Goal: Task Accomplishment & Management: Manage account settings

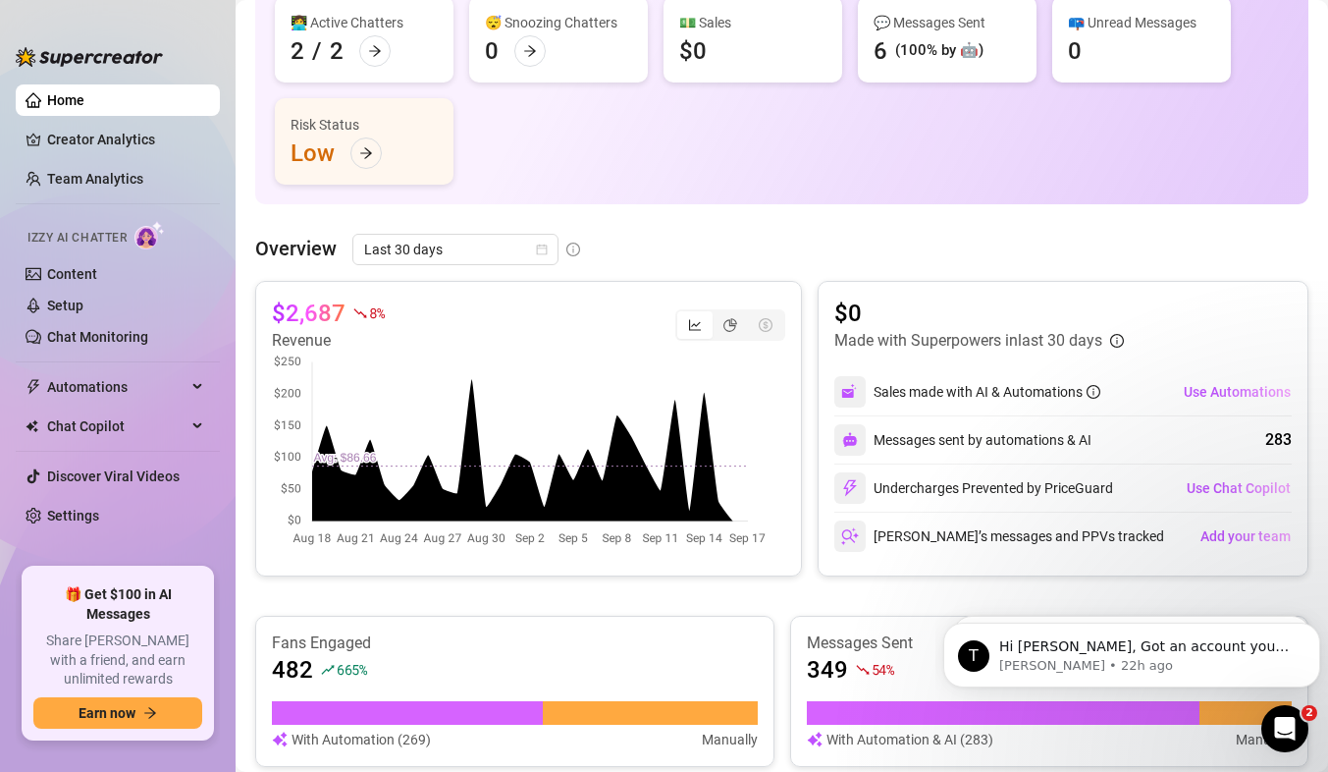
scroll to position [181, 0]
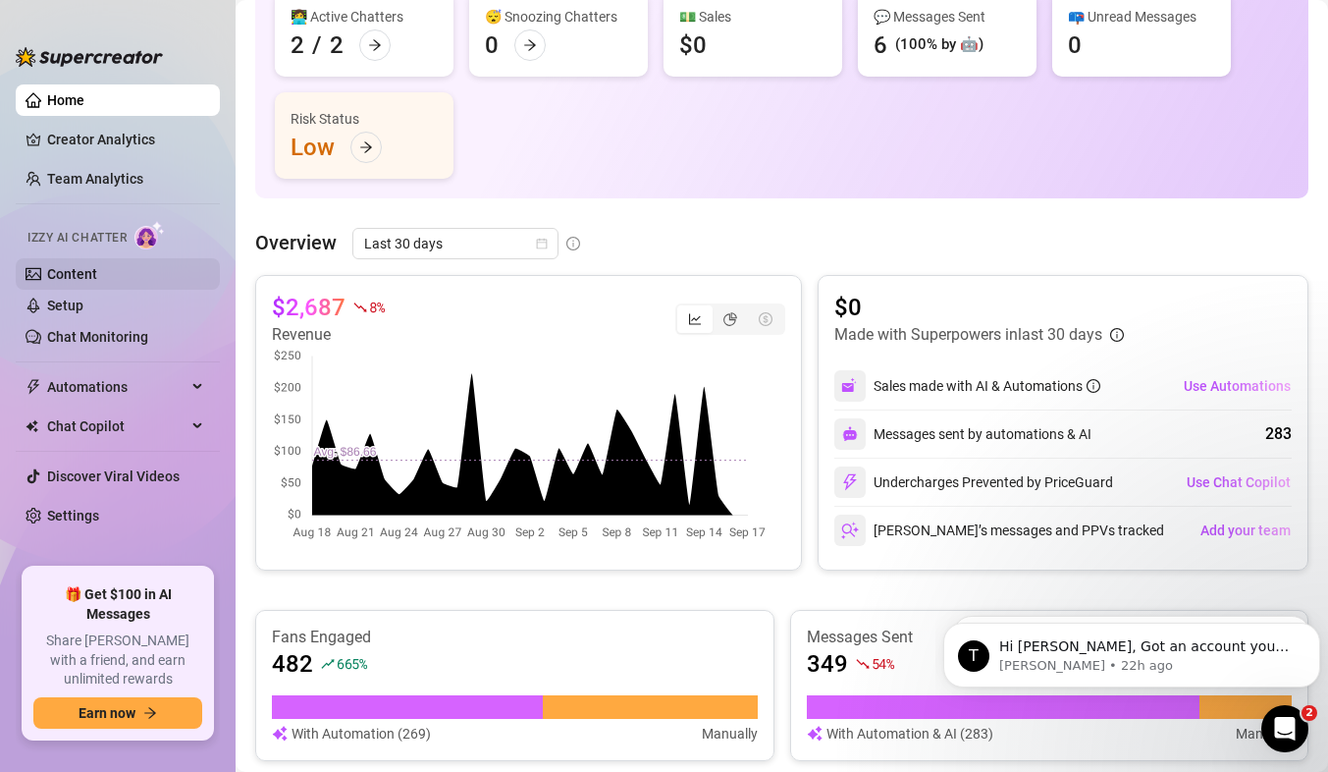
click at [97, 272] on link "Content" at bounding box center [72, 274] width 50 height 16
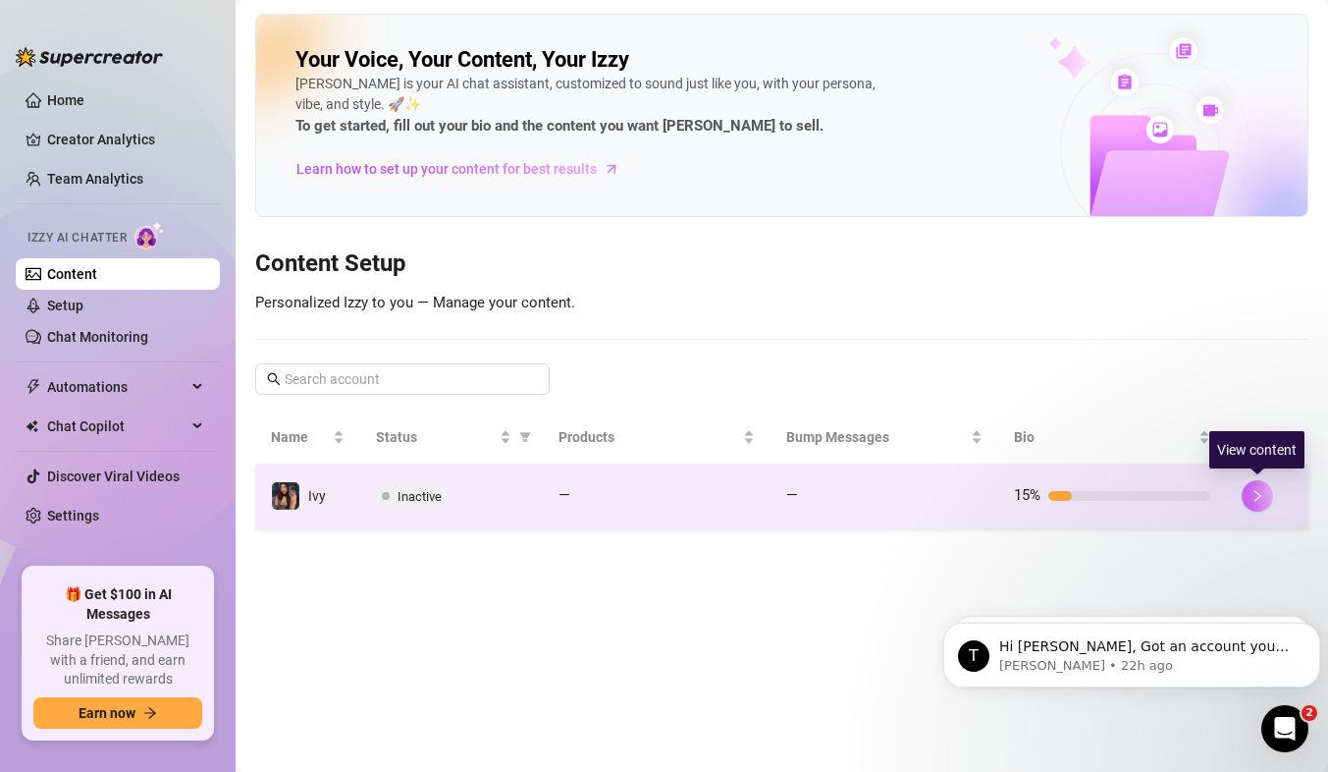
click at [1257, 497] on icon "right" at bounding box center [1258, 496] width 14 height 14
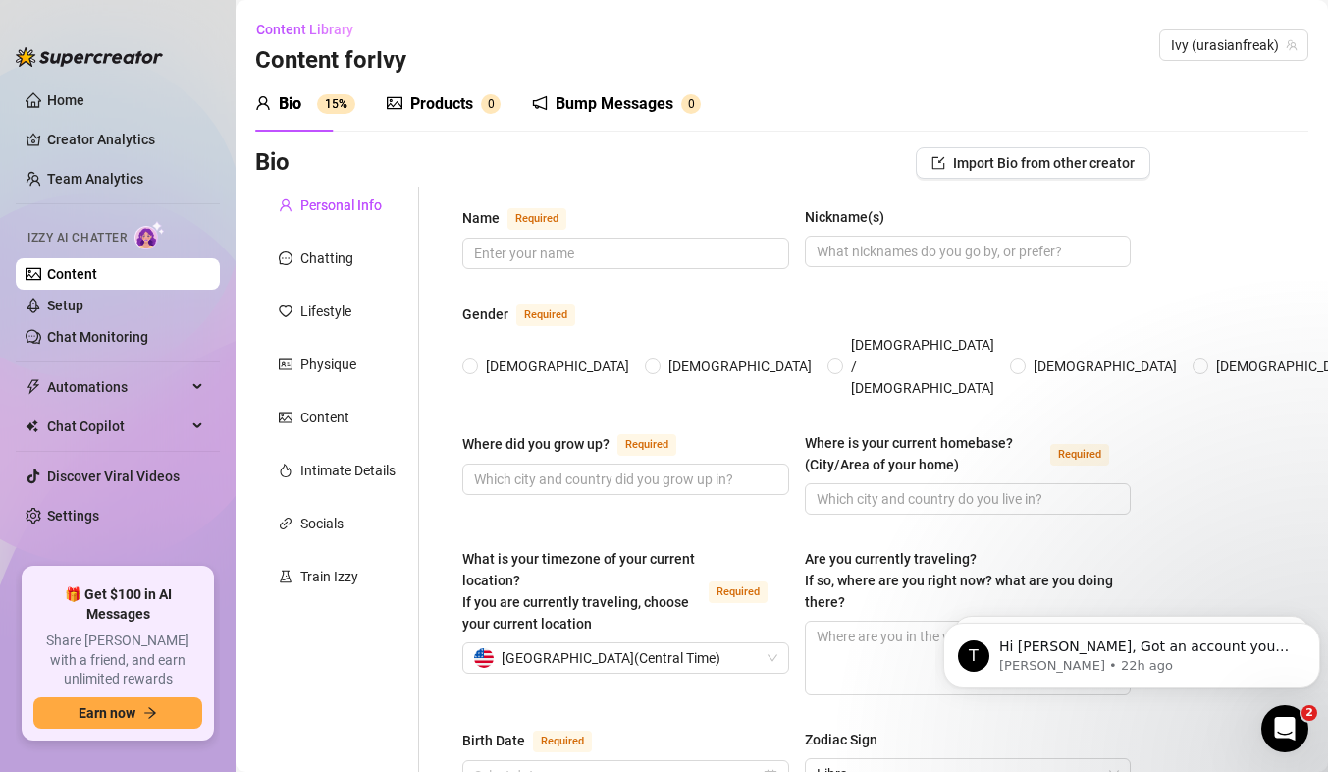
radio input "true"
type input "[DATE]"
click at [625, 108] on div "Bump Messages" at bounding box center [615, 104] width 118 height 24
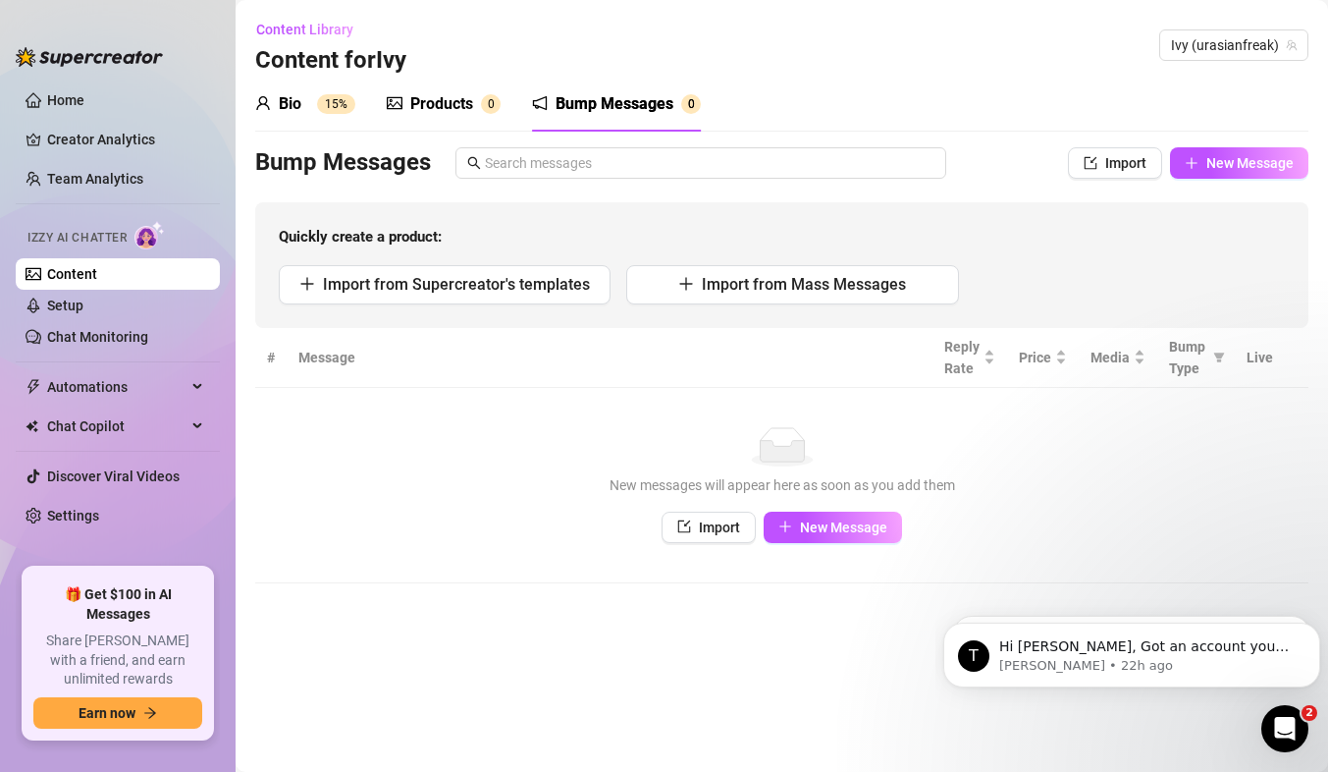
click at [327, 107] on sup "15%" at bounding box center [336, 104] width 38 height 20
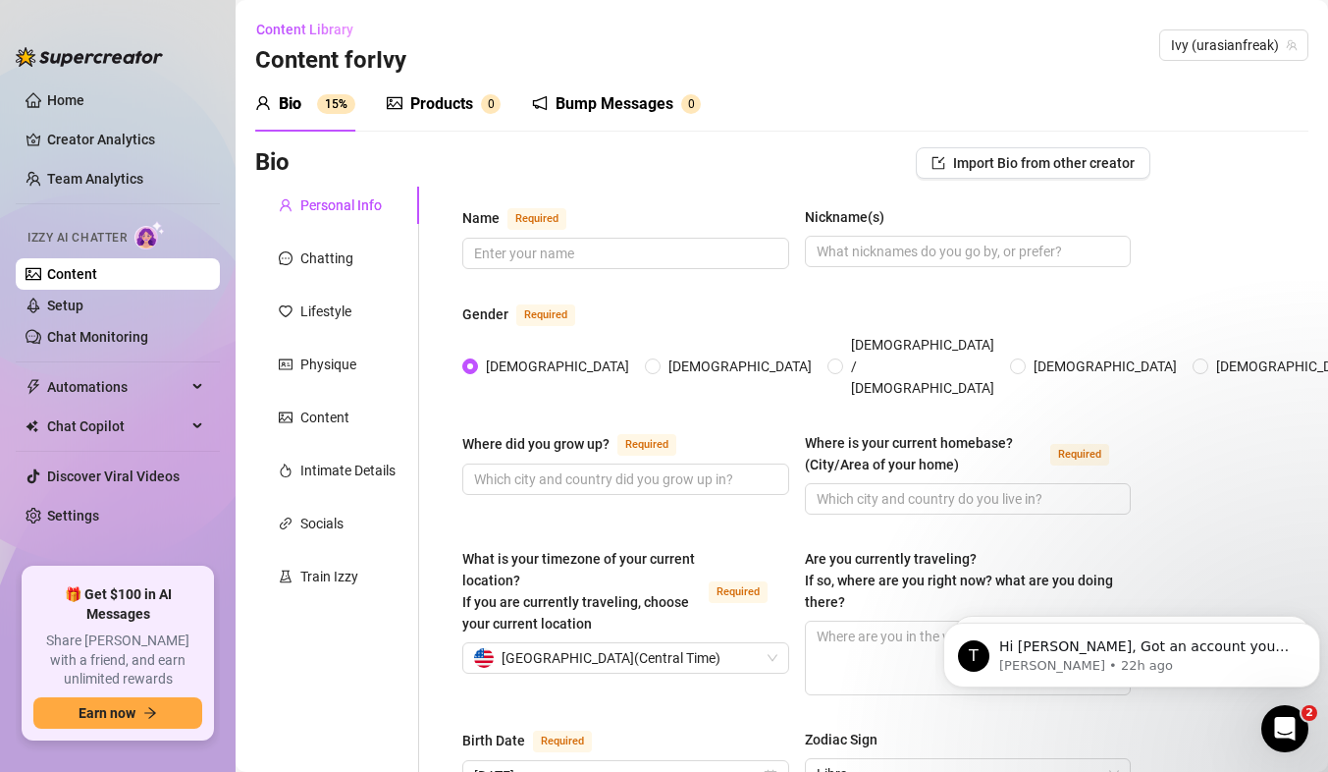
click at [610, 96] on div "Bump Messages" at bounding box center [615, 104] width 118 height 24
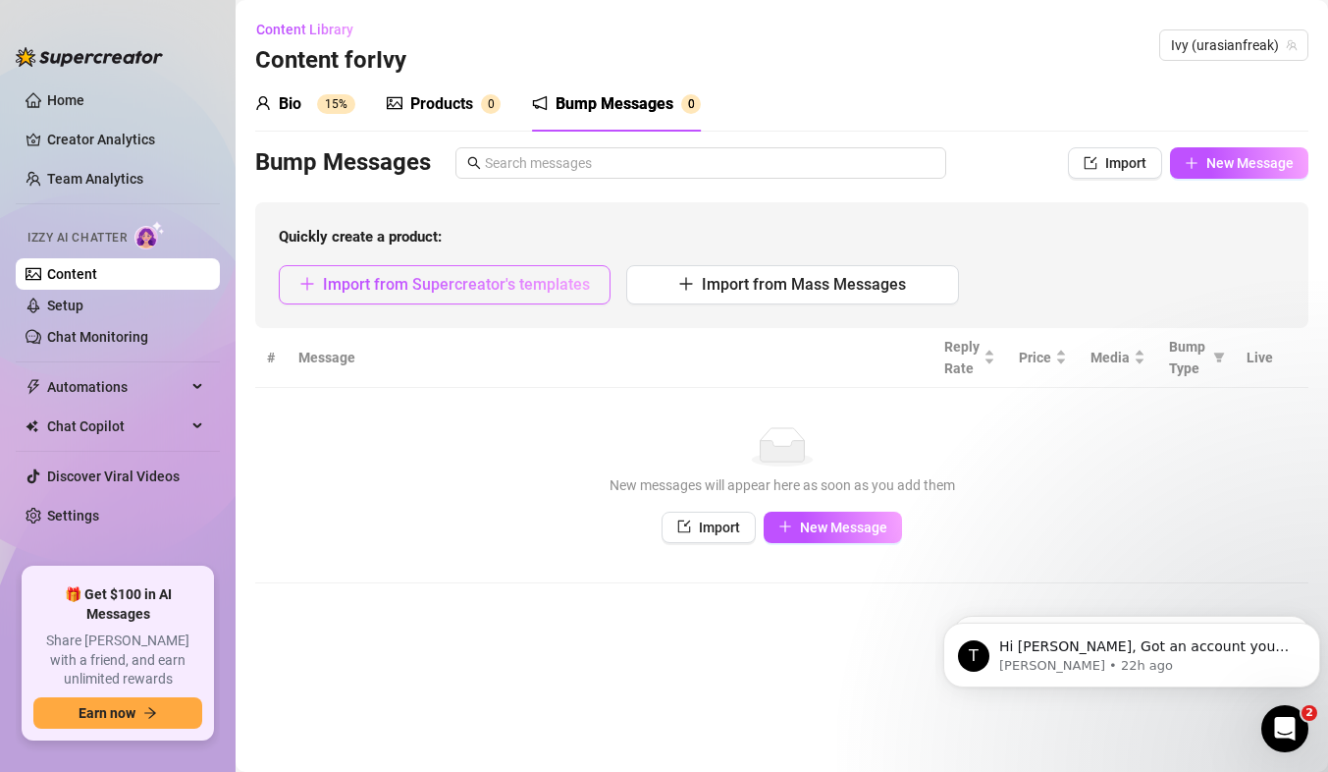
click at [439, 287] on span "Import from Supercreator's templates" at bounding box center [456, 284] width 267 height 19
type textarea "Type your message here..."
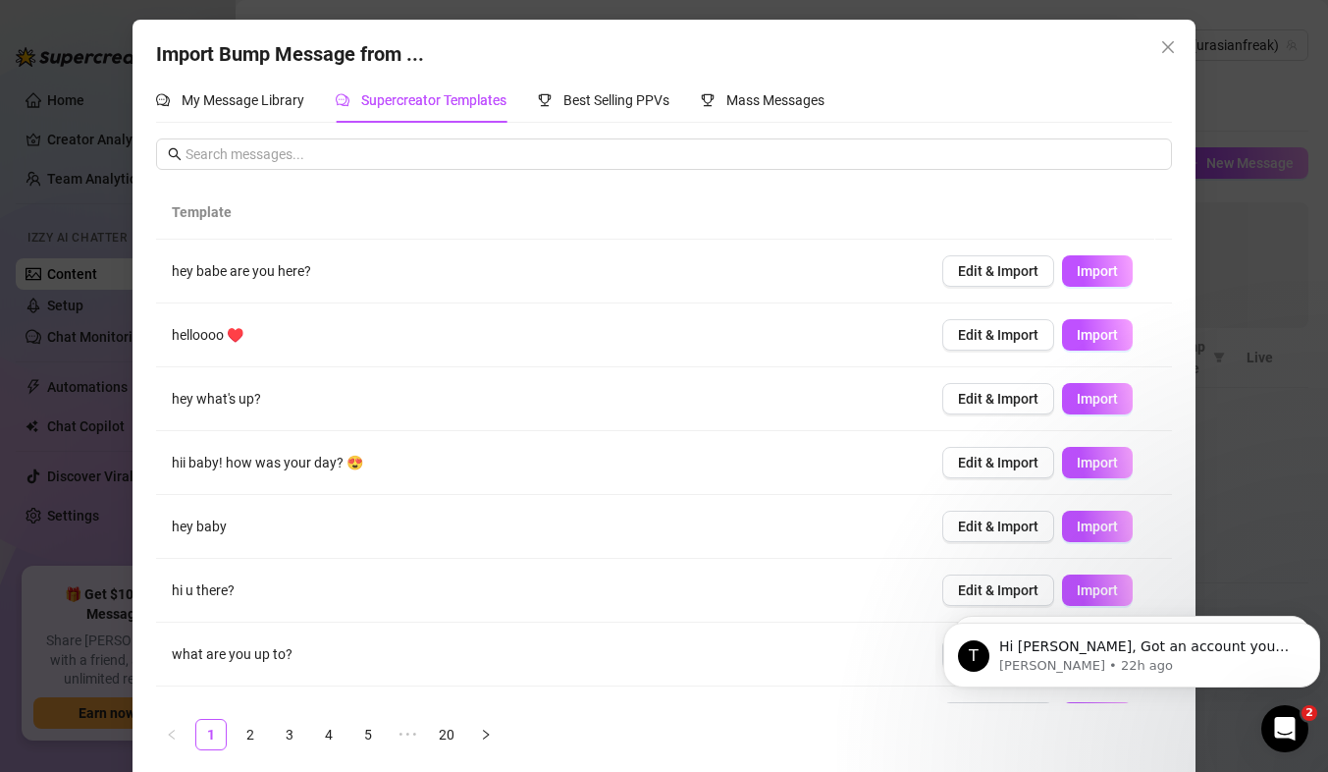
click at [1256, 282] on div "Import Bump Message from ... My Message Library Supercreator Templates Best Sel…" at bounding box center [664, 386] width 1328 height 772
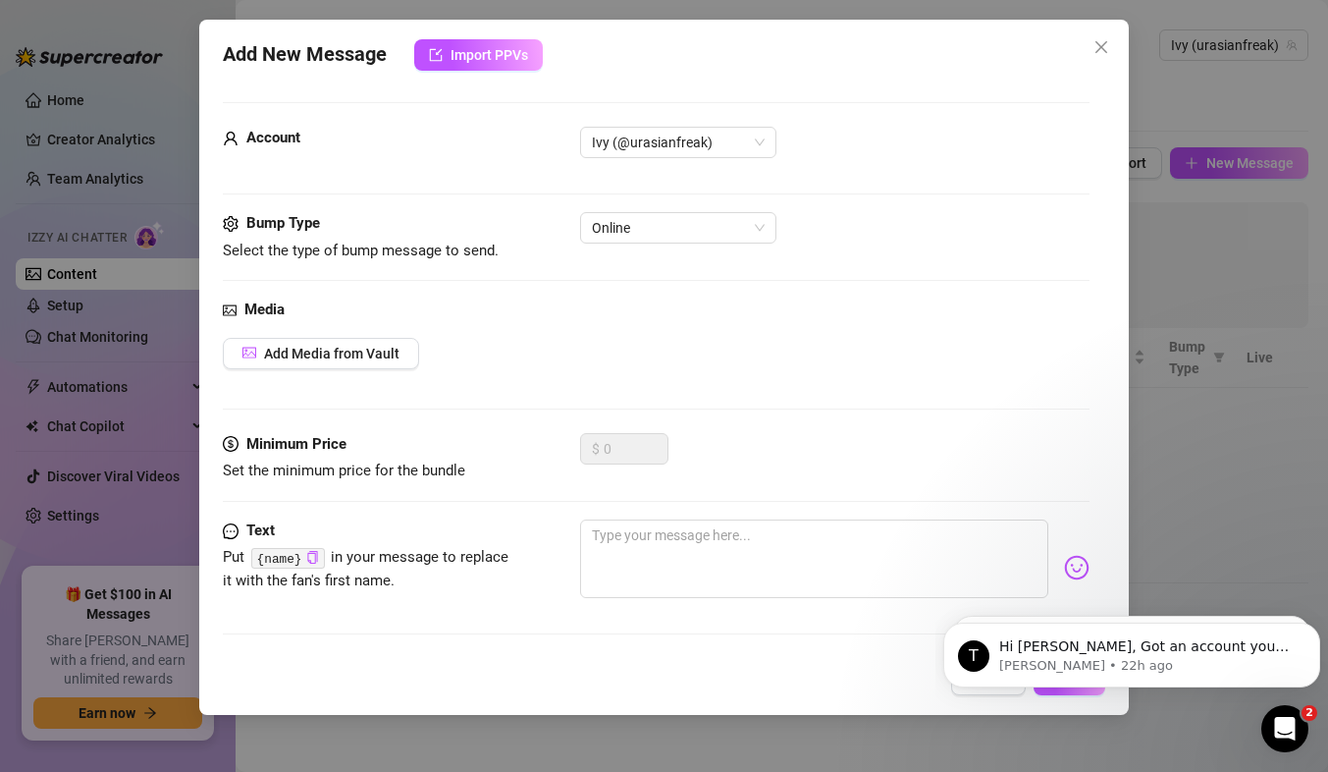
click at [1256, 282] on div "Add New Message Import PPVs Account [PERSON_NAME] (@urasianfreak) Bump Type Sel…" at bounding box center [664, 386] width 1328 height 772
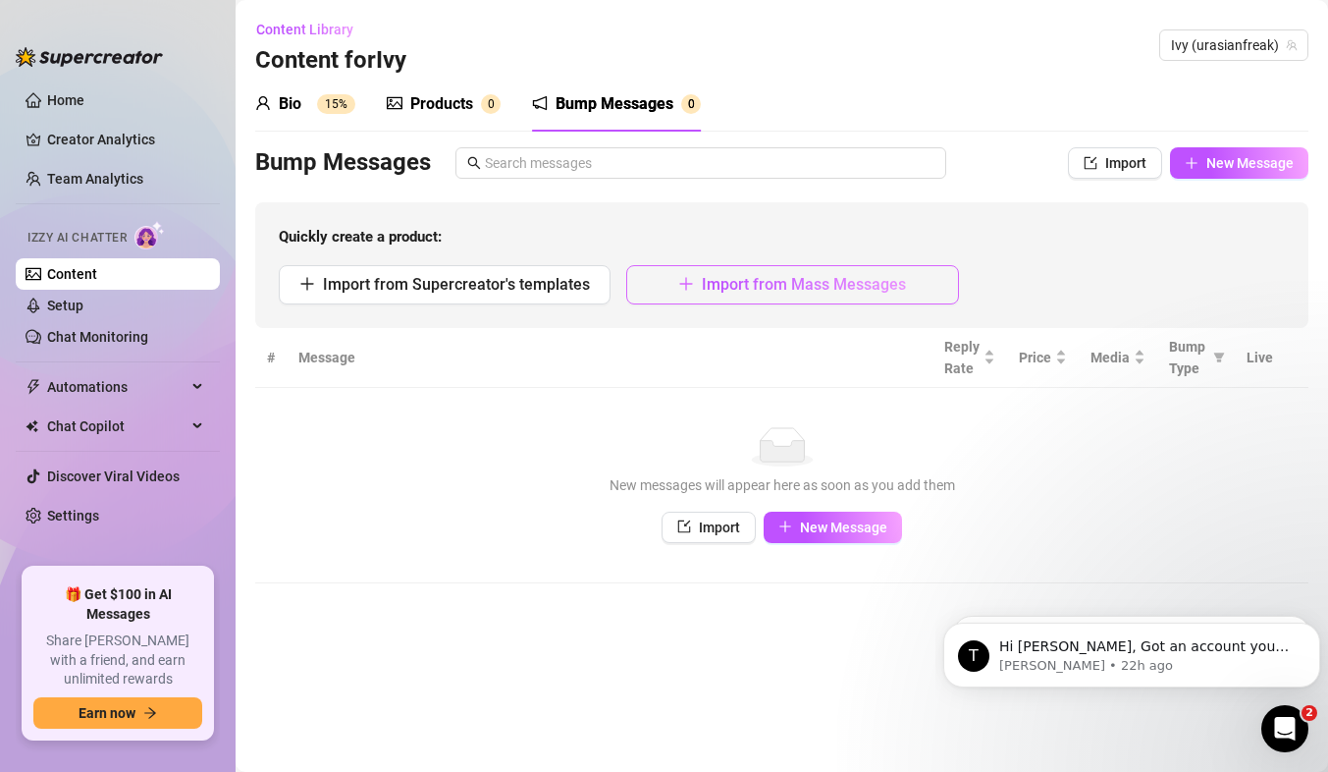
click at [872, 279] on span "Import from Mass Messages" at bounding box center [804, 284] width 204 height 19
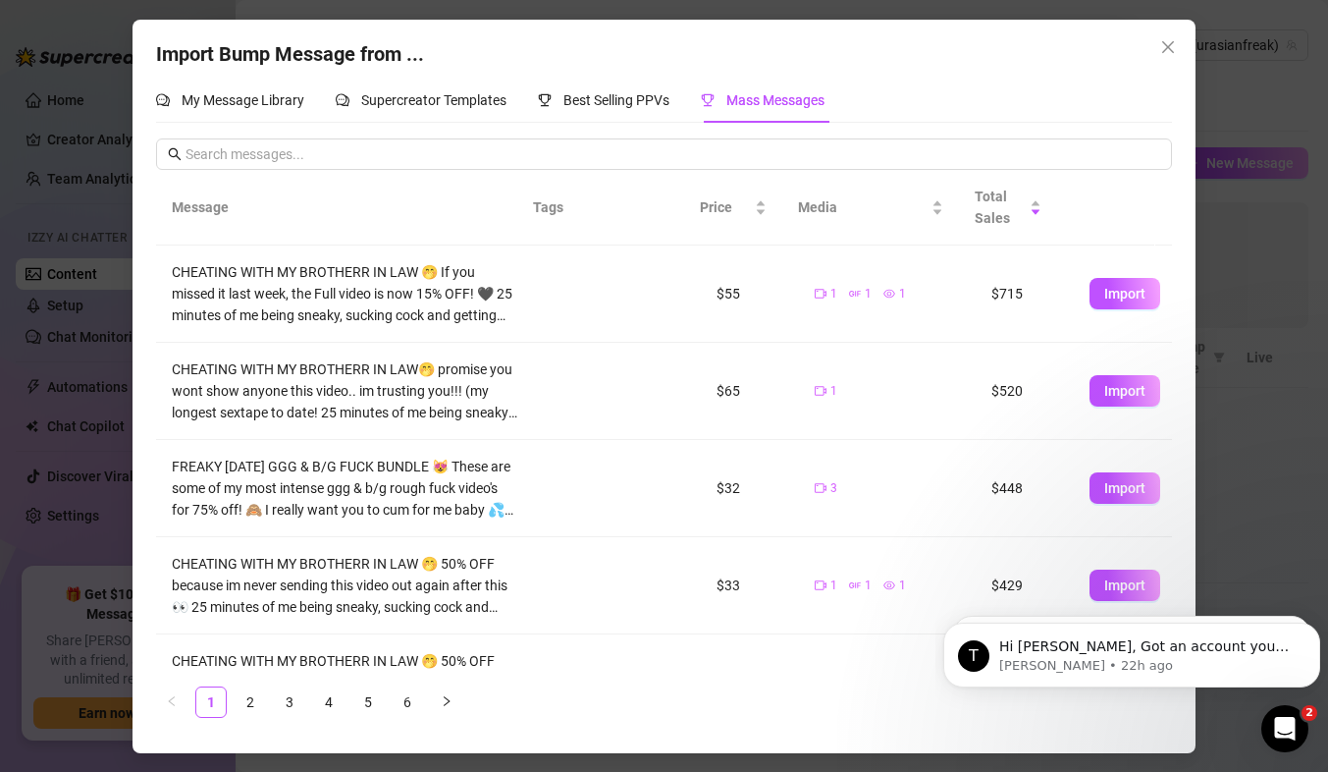
click at [808, 377] on td "1" at bounding box center [887, 391] width 177 height 97
click at [1283, 287] on div "Import Bump Message from ... My Message Library Supercreator Templates Best Sel…" at bounding box center [664, 386] width 1328 height 772
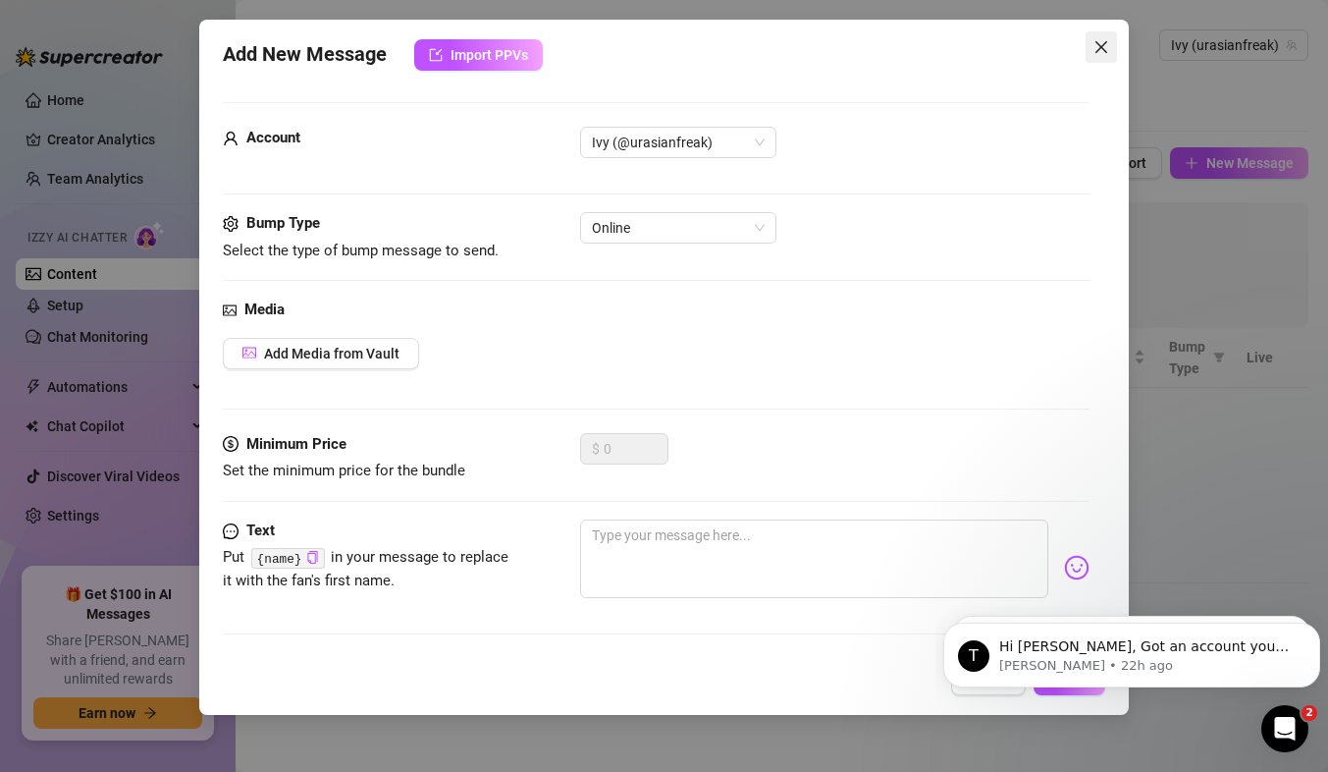
click at [1104, 48] on icon "close" at bounding box center [1102, 47] width 16 height 16
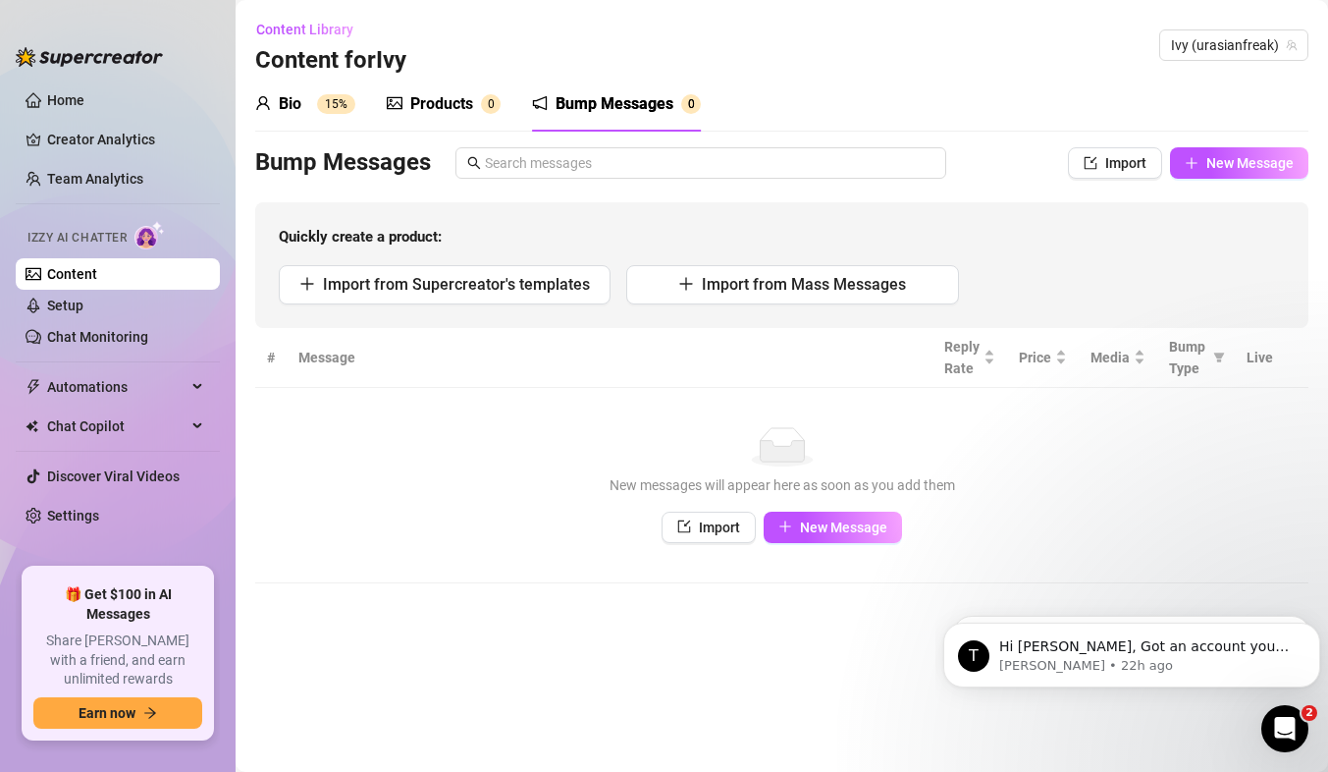
click at [304, 88] on div "Bio 15%" at bounding box center [305, 104] width 100 height 55
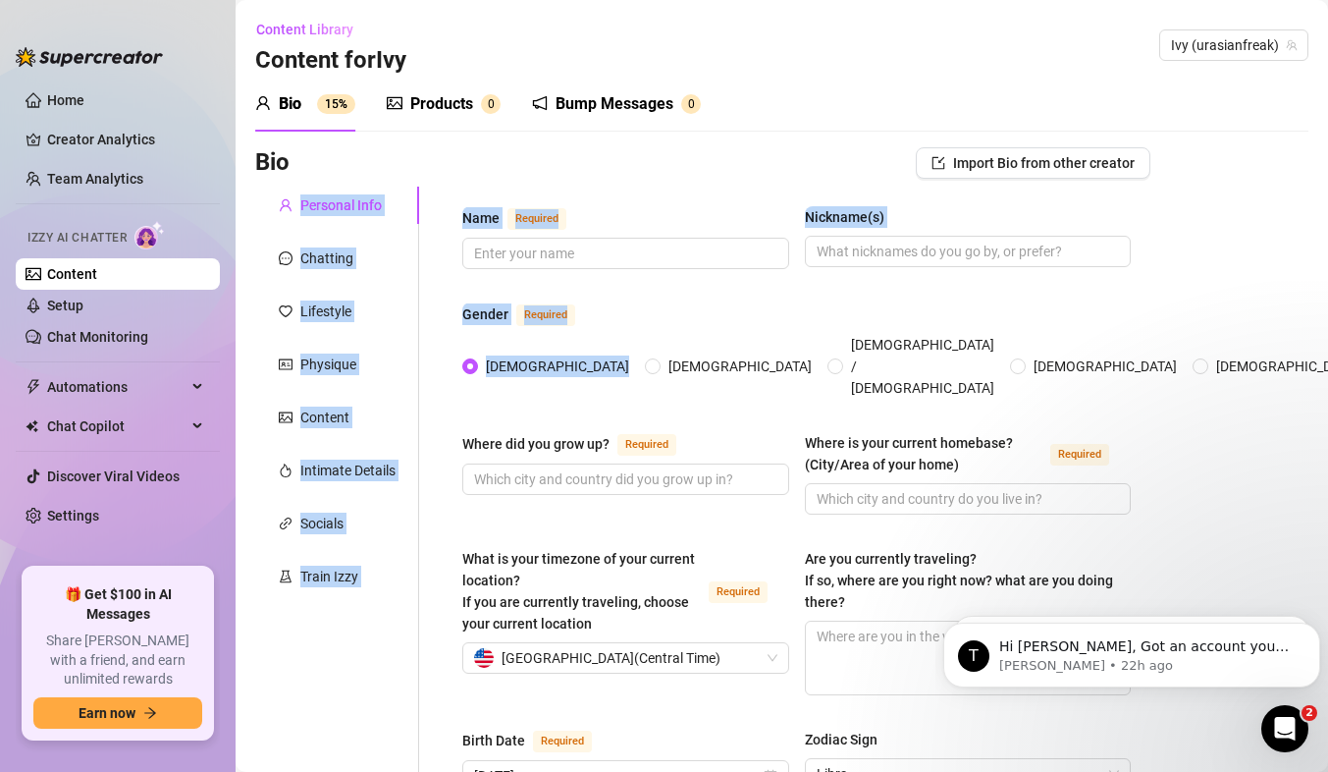
drag, startPoint x: 551, startPoint y: 335, endPoint x: 247, endPoint y: 198, distance: 332.6
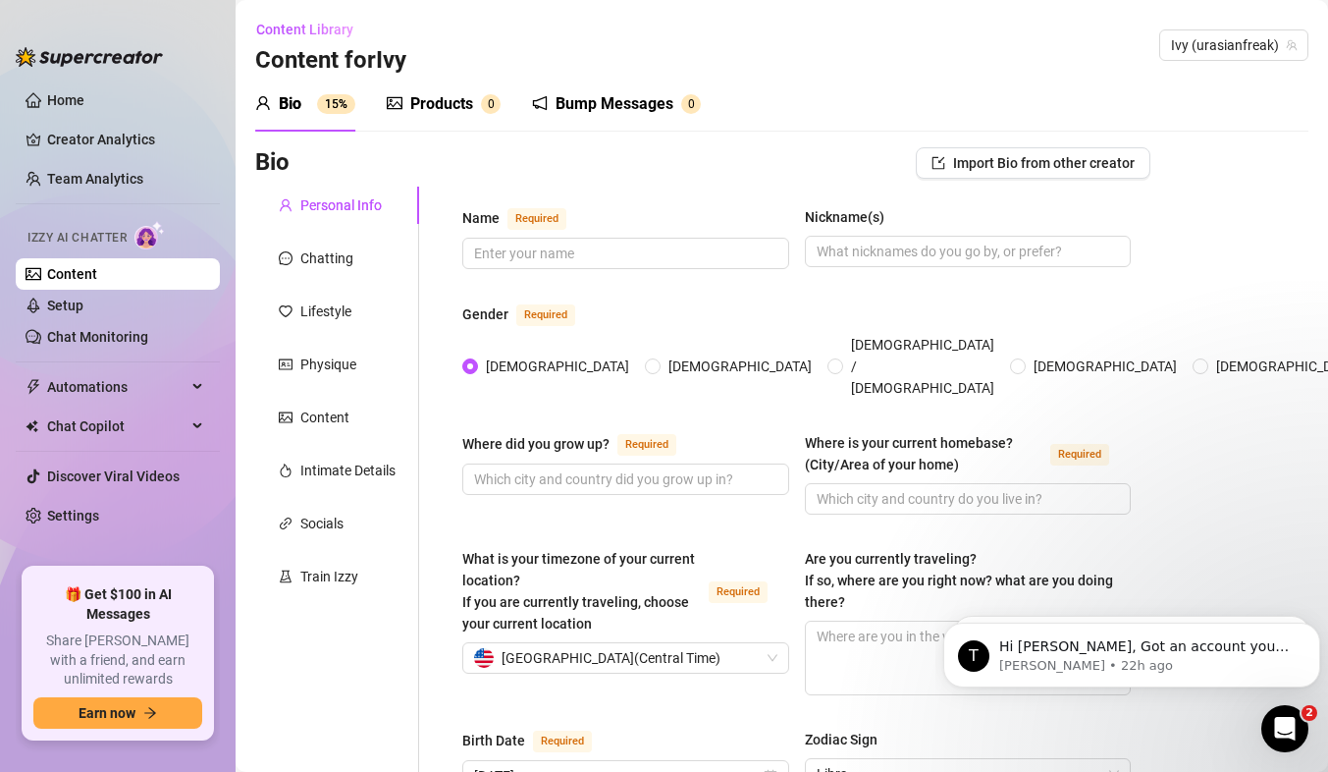
click at [372, 148] on div "Bio Import Bio from other creator" at bounding box center [702, 162] width 895 height 31
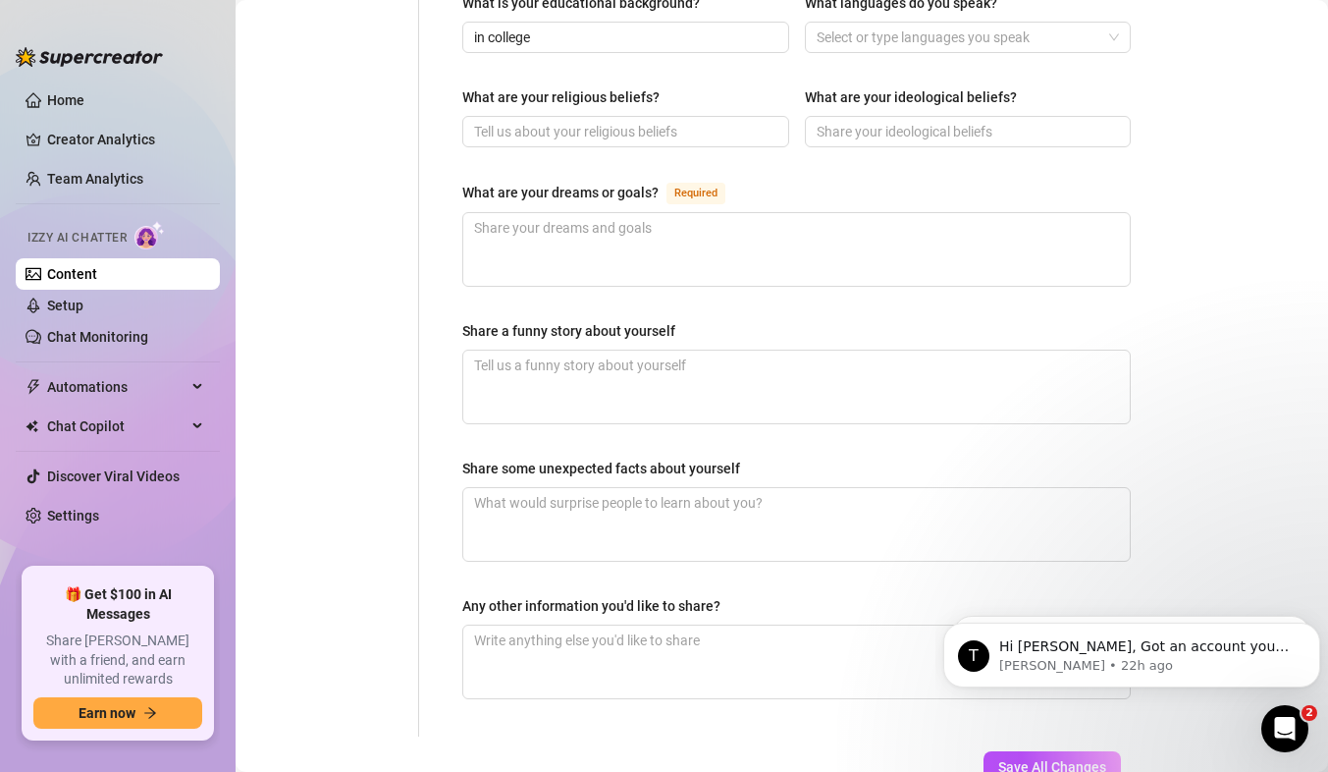
scroll to position [1251, 0]
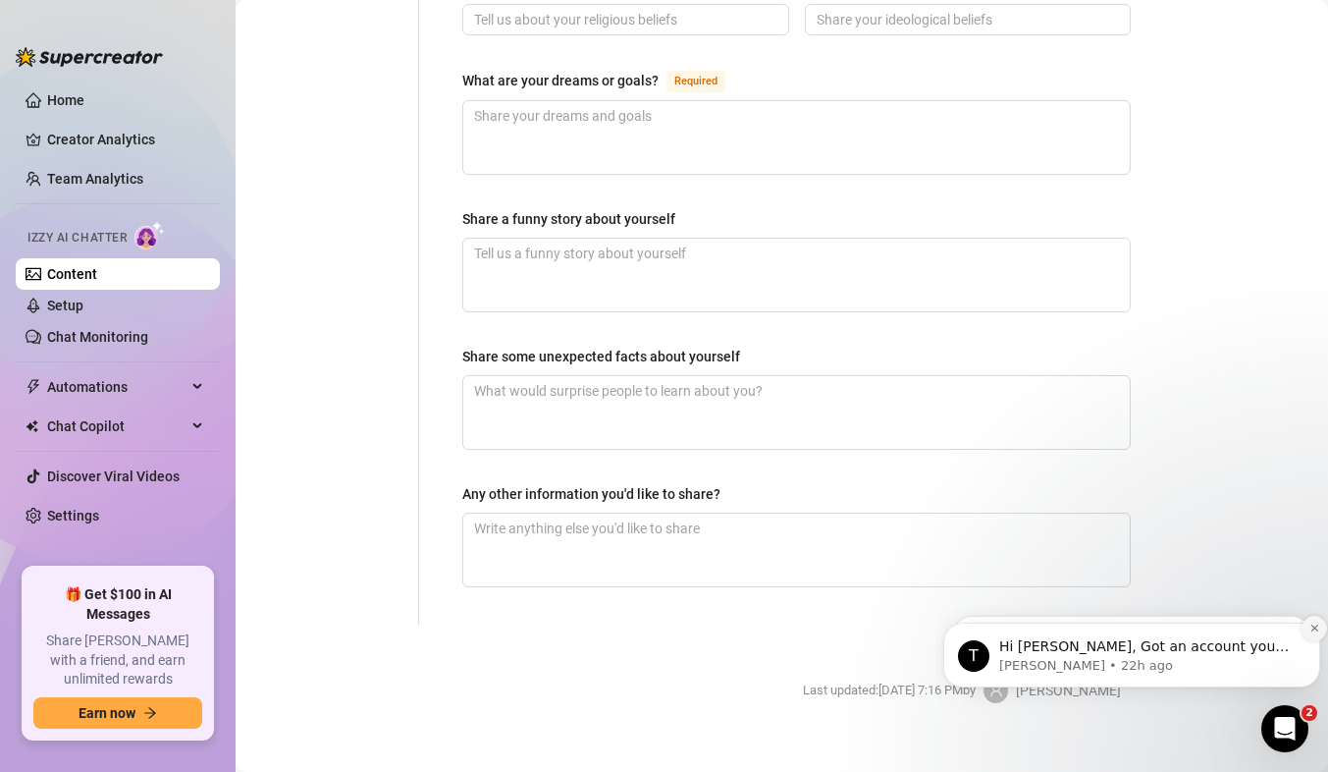
click at [1311, 623] on icon "Dismiss notification" at bounding box center [1315, 627] width 11 height 11
click at [1311, 630] on icon "Dismiss notification" at bounding box center [1315, 627] width 11 height 11
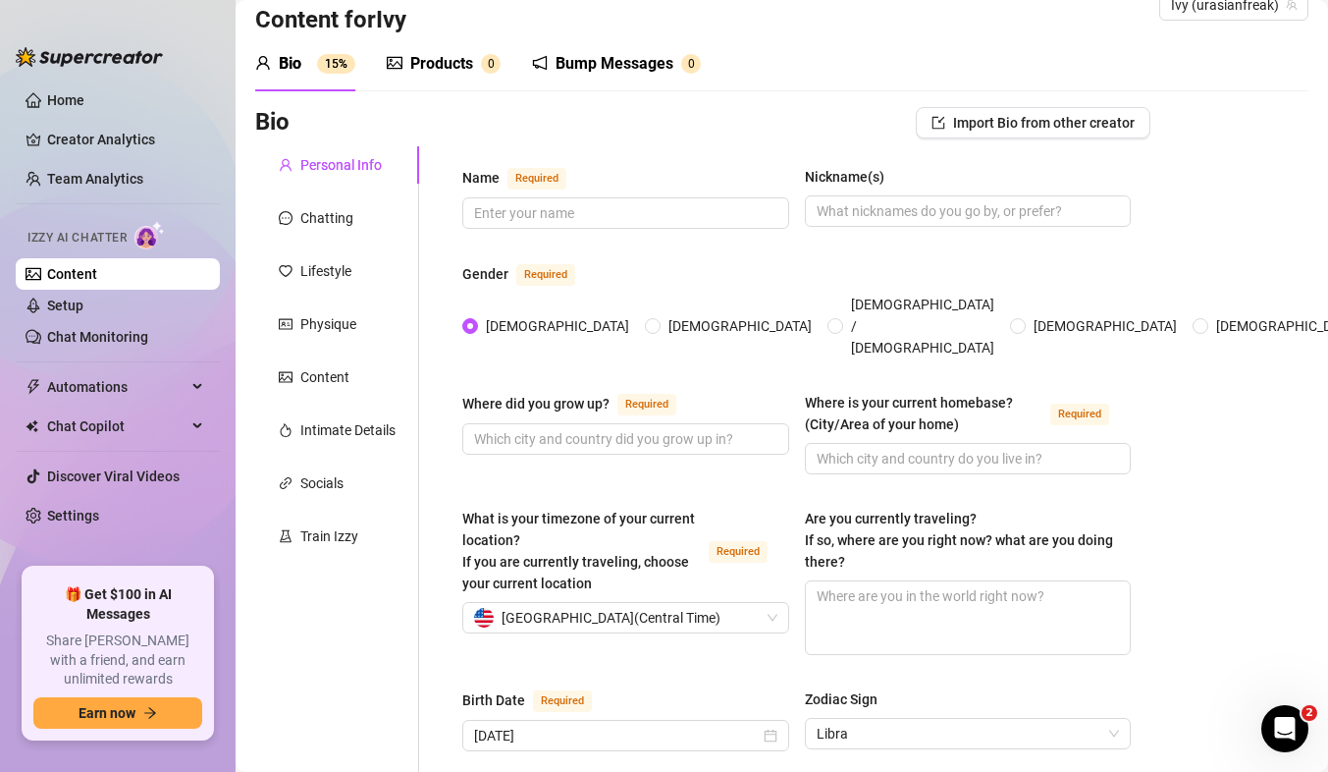
scroll to position [0, 0]
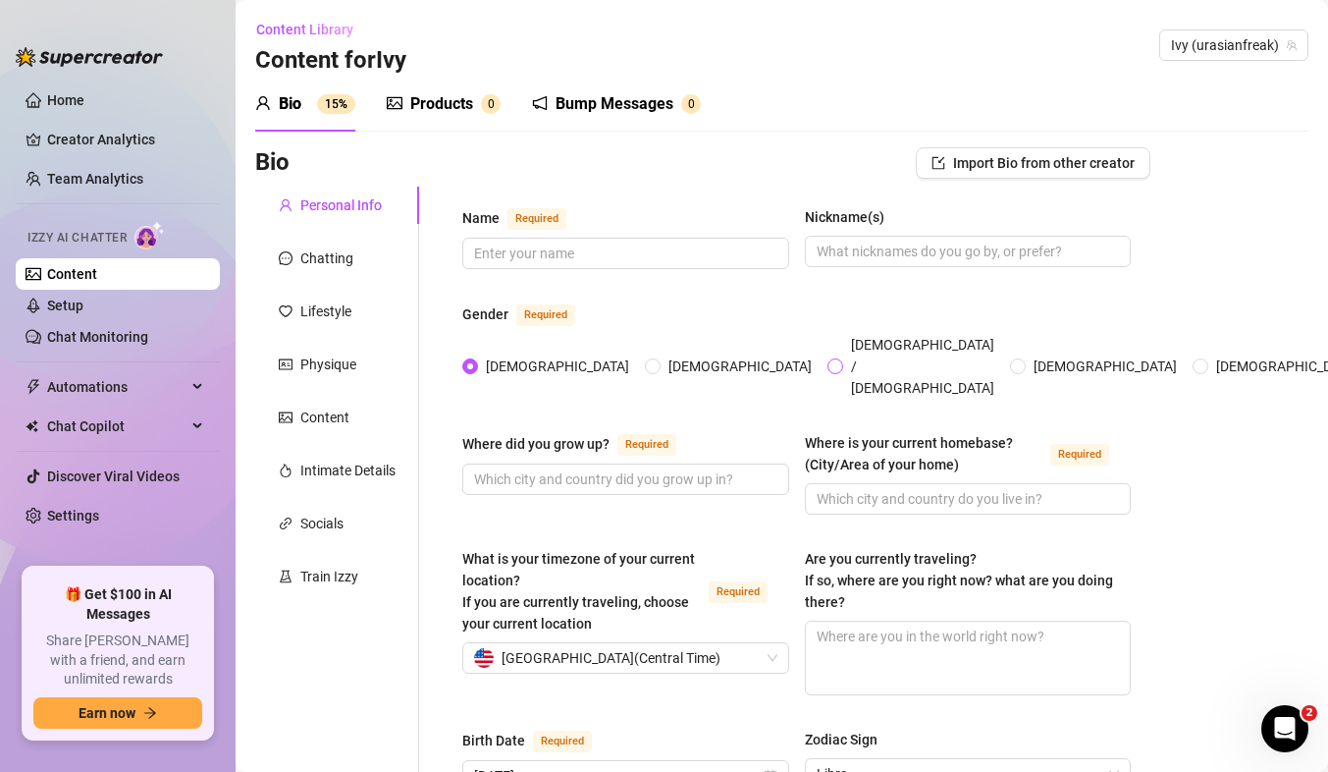
click at [843, 348] on span "[DEMOGRAPHIC_DATA] / [DEMOGRAPHIC_DATA]" at bounding box center [922, 366] width 159 height 65
click at [832, 361] on input "[DEMOGRAPHIC_DATA] / [DEMOGRAPHIC_DATA]" at bounding box center [836, 367] width 8 height 13
radio input "true"
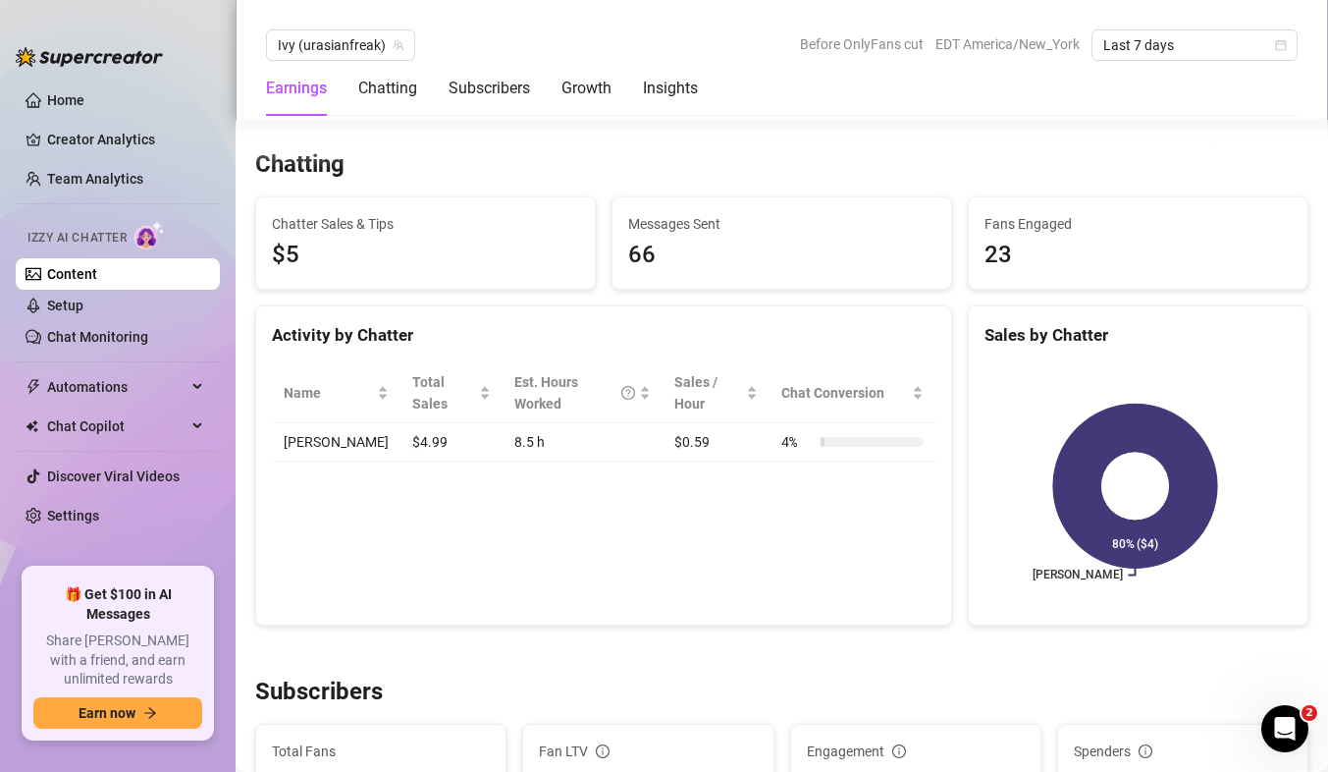
scroll to position [625, 0]
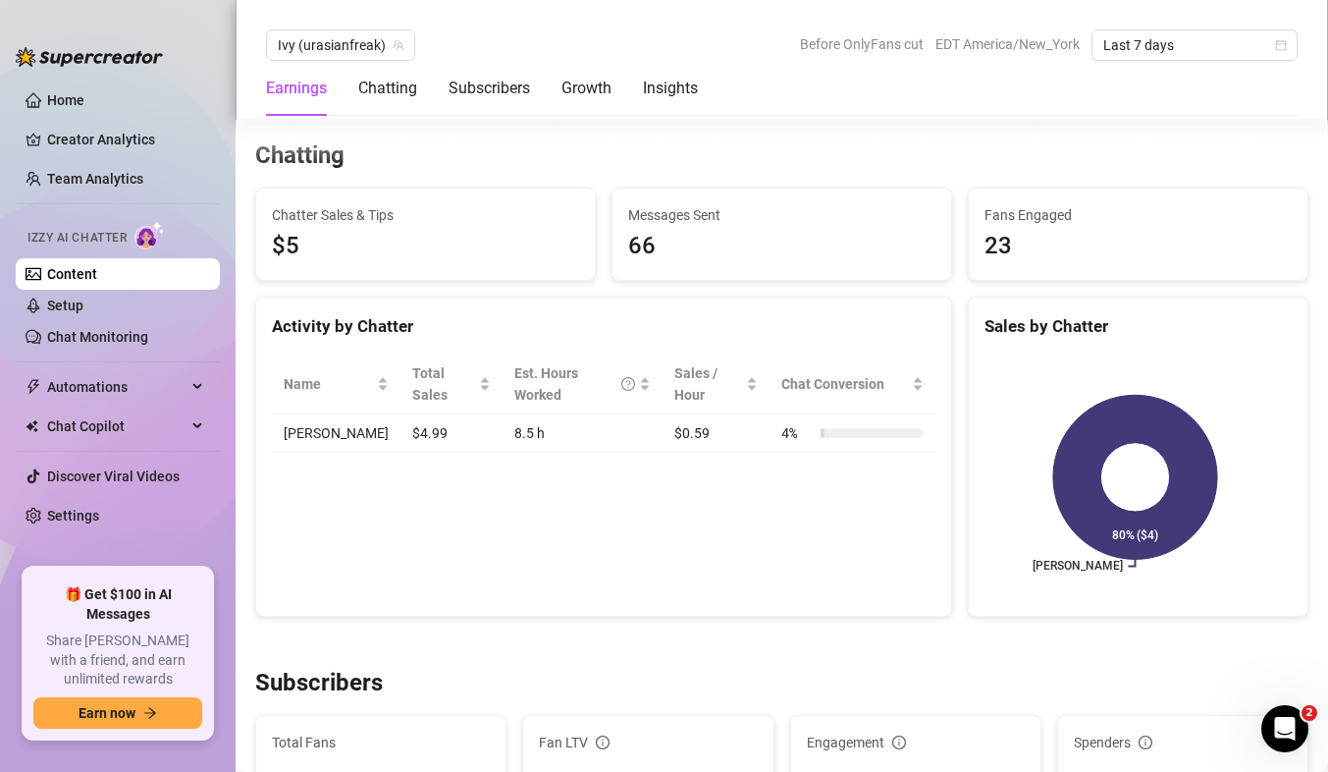
click at [540, 552] on div "Activity by Chatter Name Total Sales Est. Hours Worked Sales / Hour Chat Conver…" at bounding box center [603, 456] width 697 height 320
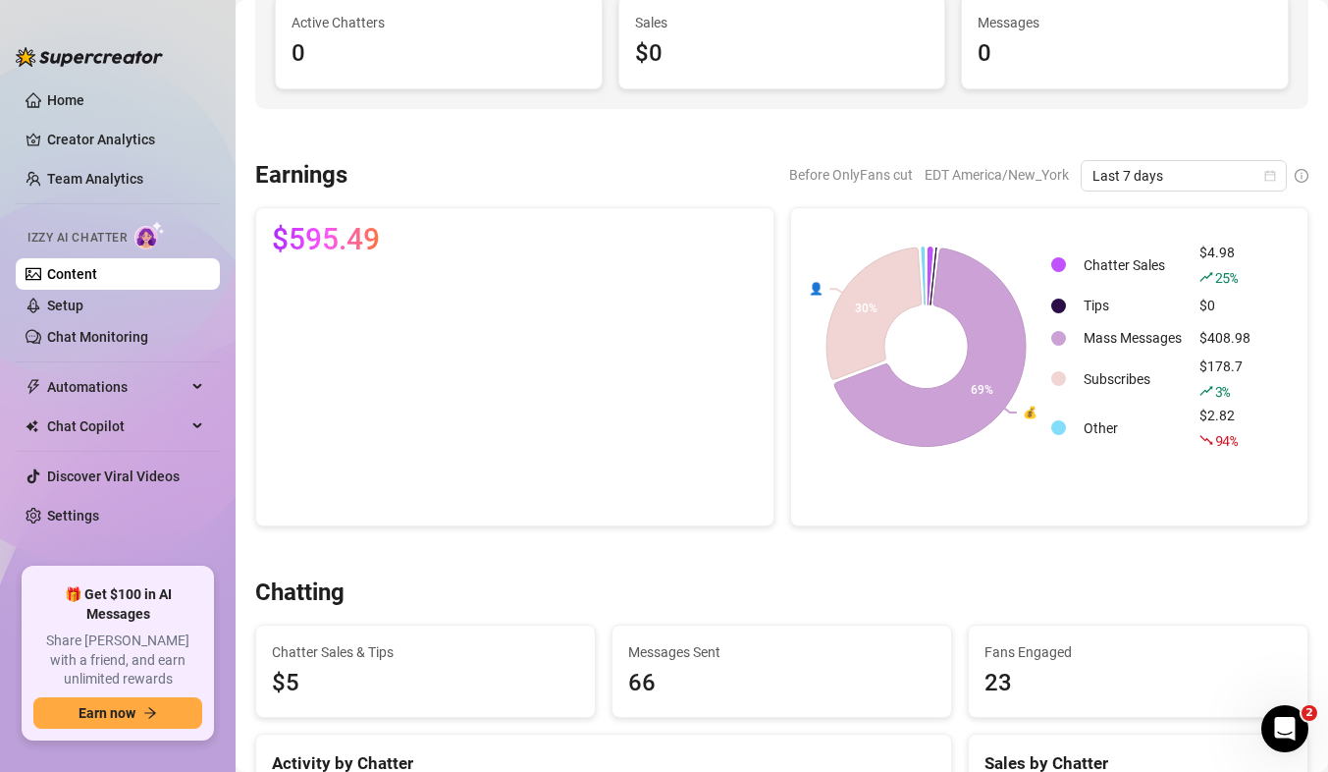
scroll to position [0, 0]
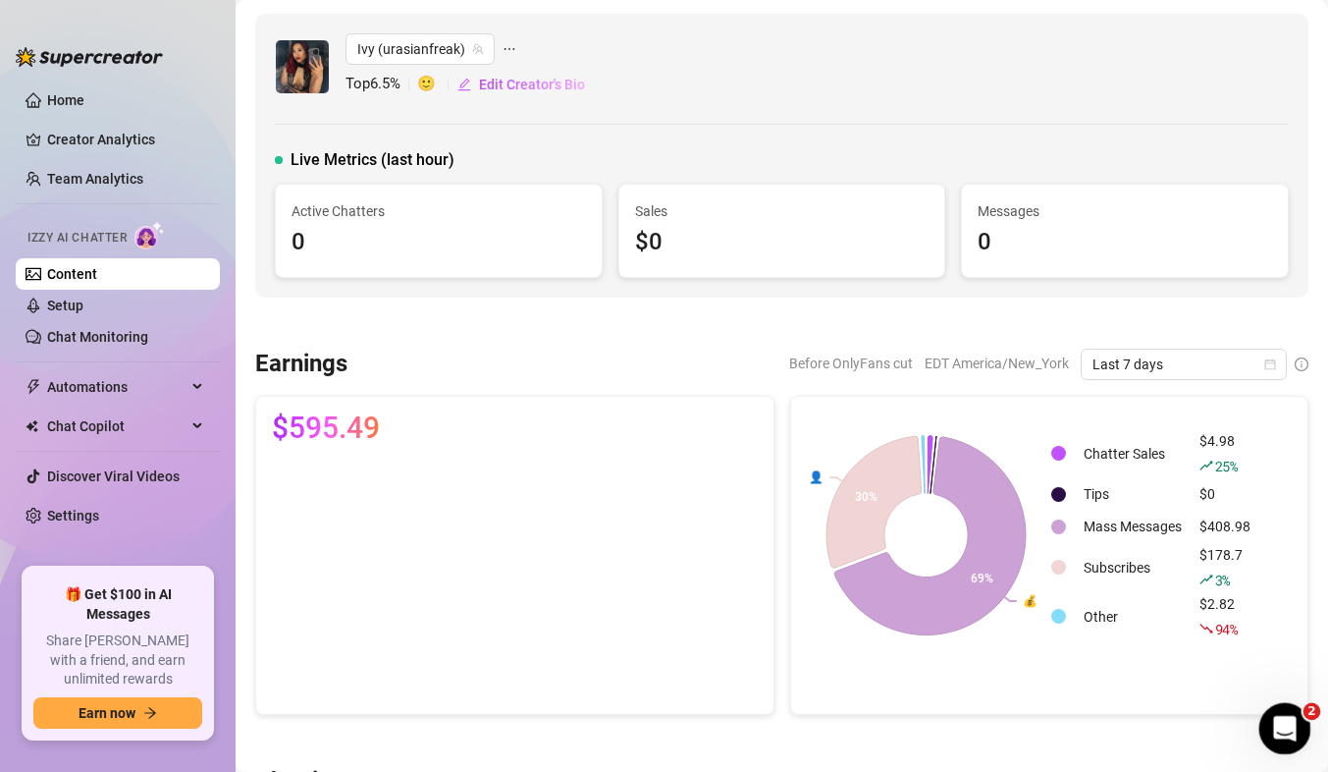
click at [1296, 723] on icon "Open Intercom Messenger" at bounding box center [1282, 726] width 32 height 32
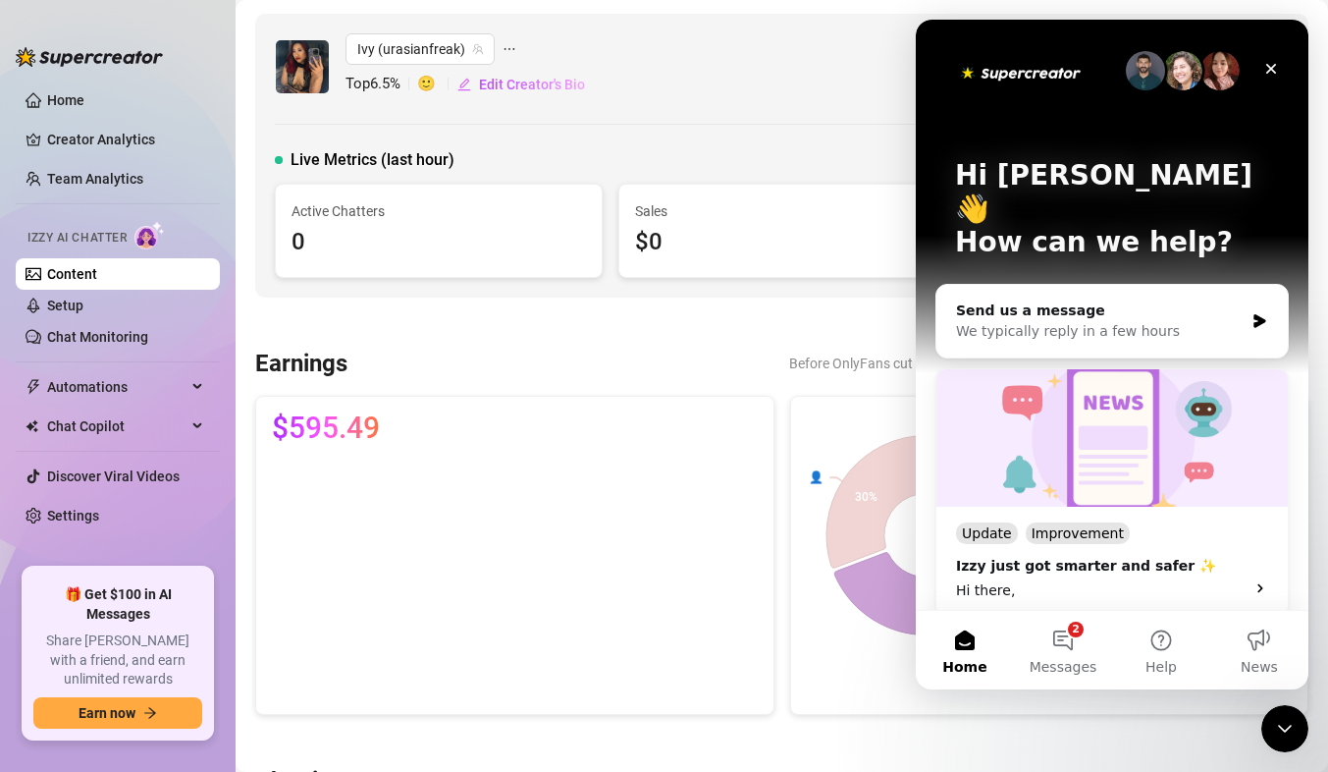
click at [650, 138] on div "Ivy (urasianfreak) Top 6.5 % 🙂 Edit Creator's Bio Live Metrics (last hour) Acti…" at bounding box center [781, 156] width 1053 height 284
click at [1269, 74] on icon "Close" at bounding box center [1271, 69] width 16 height 16
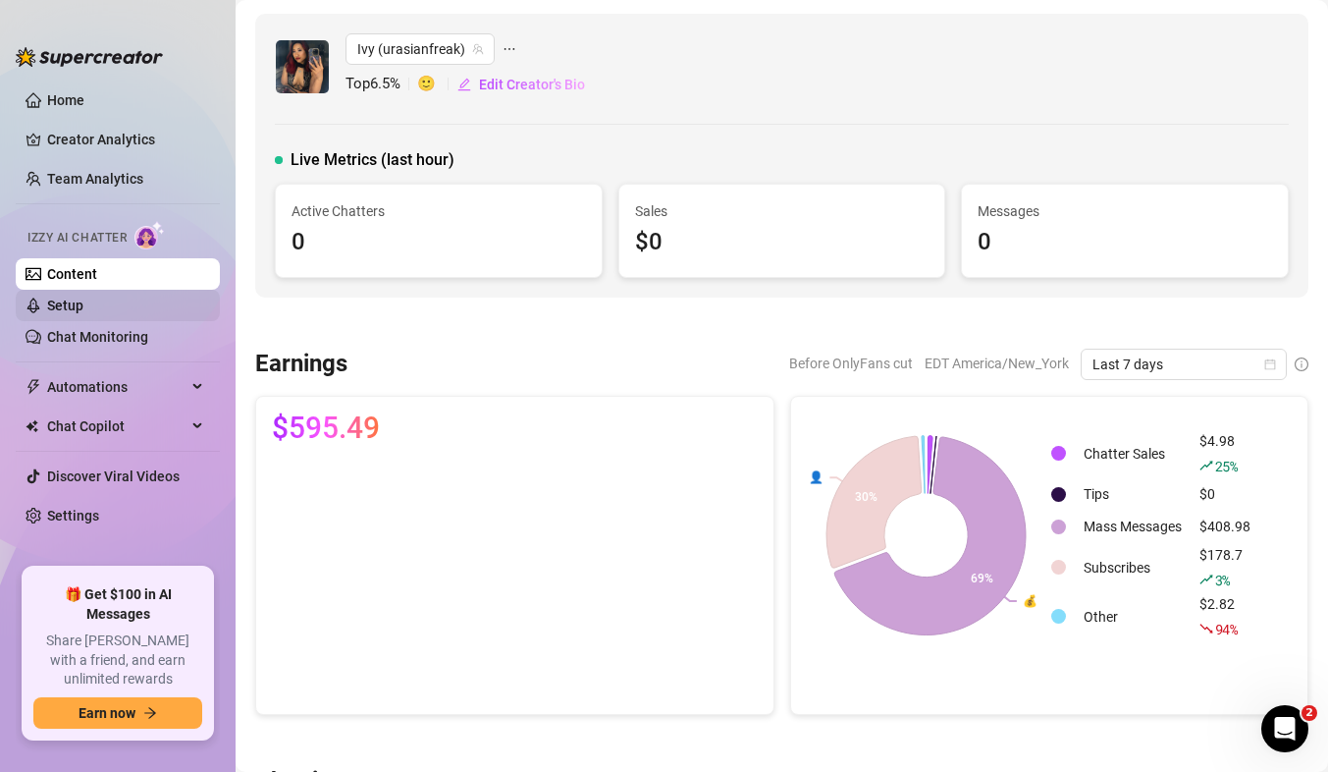
click at [83, 312] on link "Setup" at bounding box center [65, 305] width 36 height 16
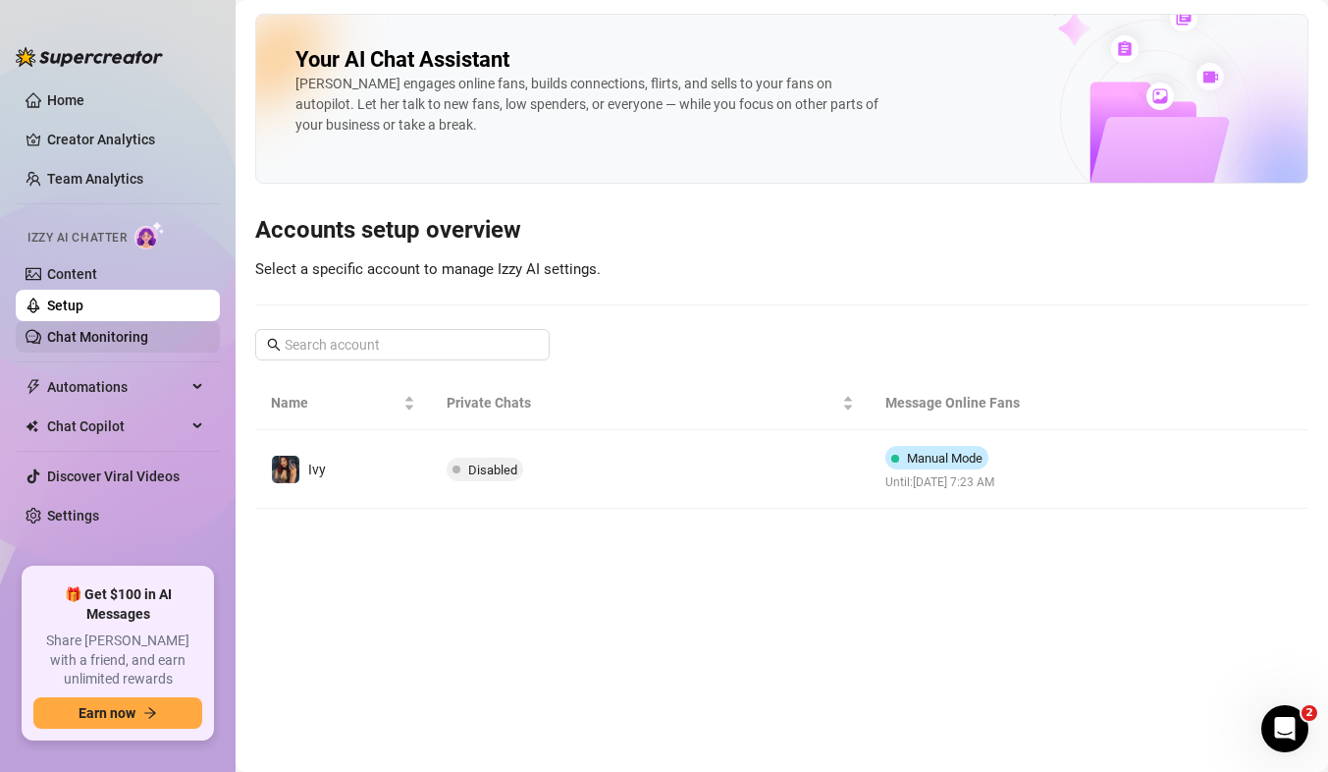
click at [147, 329] on link "Chat Monitoring" at bounding box center [97, 337] width 101 height 16
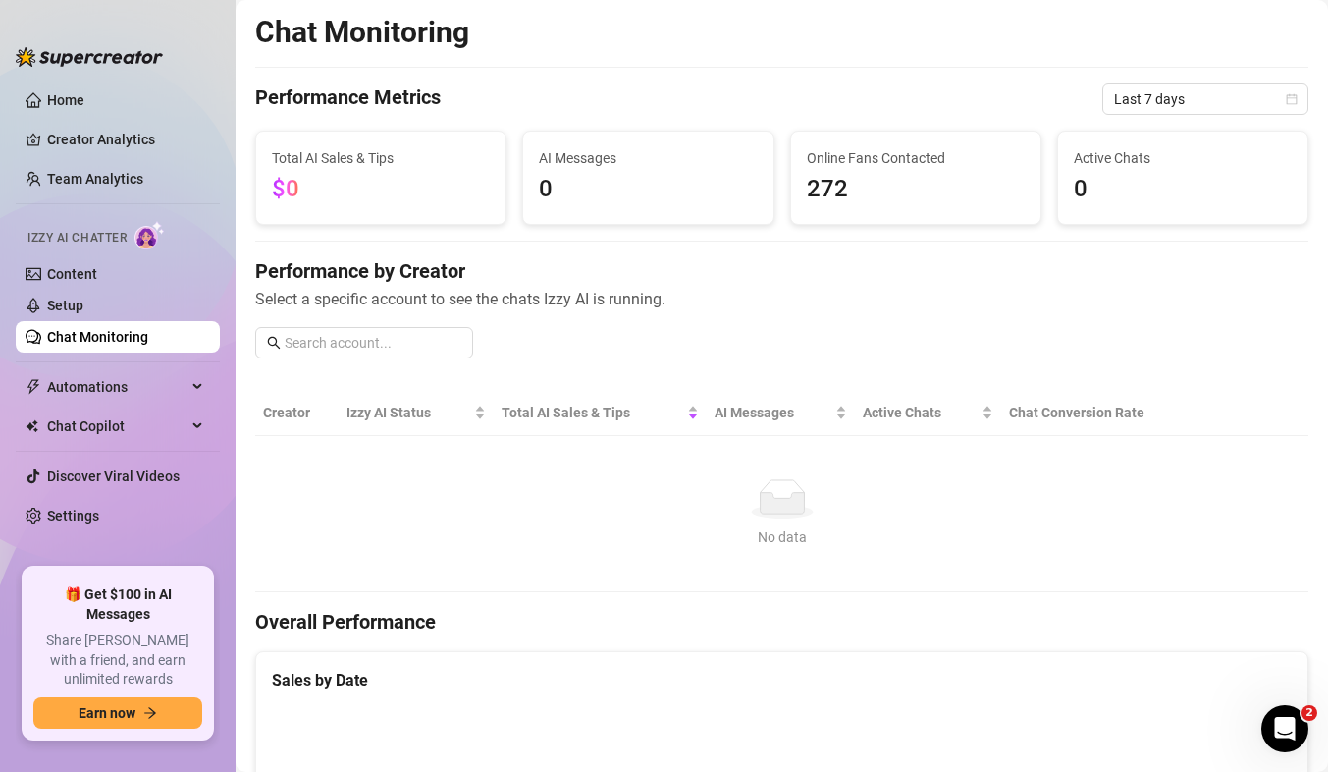
click at [151, 215] on div "Izzy AI Chatter" at bounding box center [116, 235] width 208 height 44
click at [150, 215] on div "Izzy AI Chatter" at bounding box center [116, 235] width 208 height 44
click at [135, 397] on span "Automations" at bounding box center [116, 386] width 139 height 31
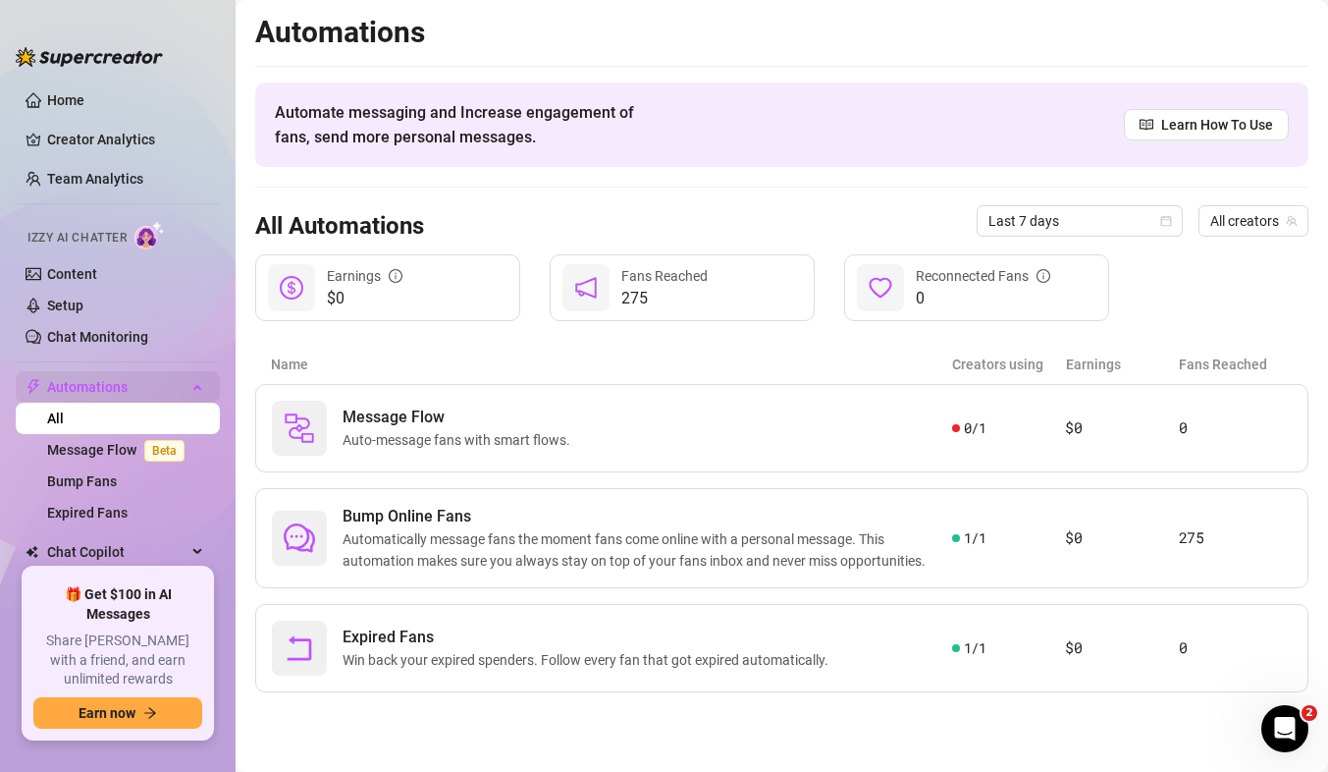
click at [135, 397] on span "Automations" at bounding box center [116, 386] width 139 height 31
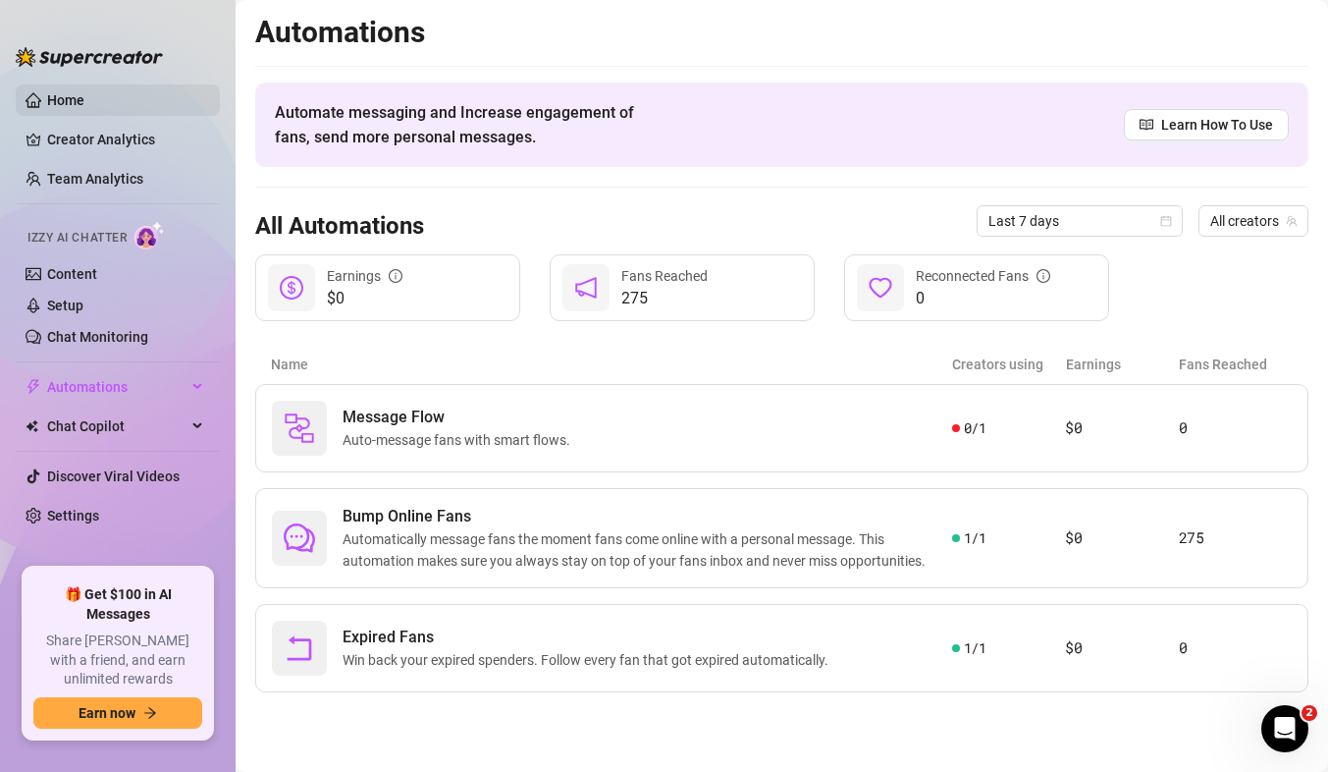
click at [60, 103] on link "Home" at bounding box center [65, 100] width 37 height 16
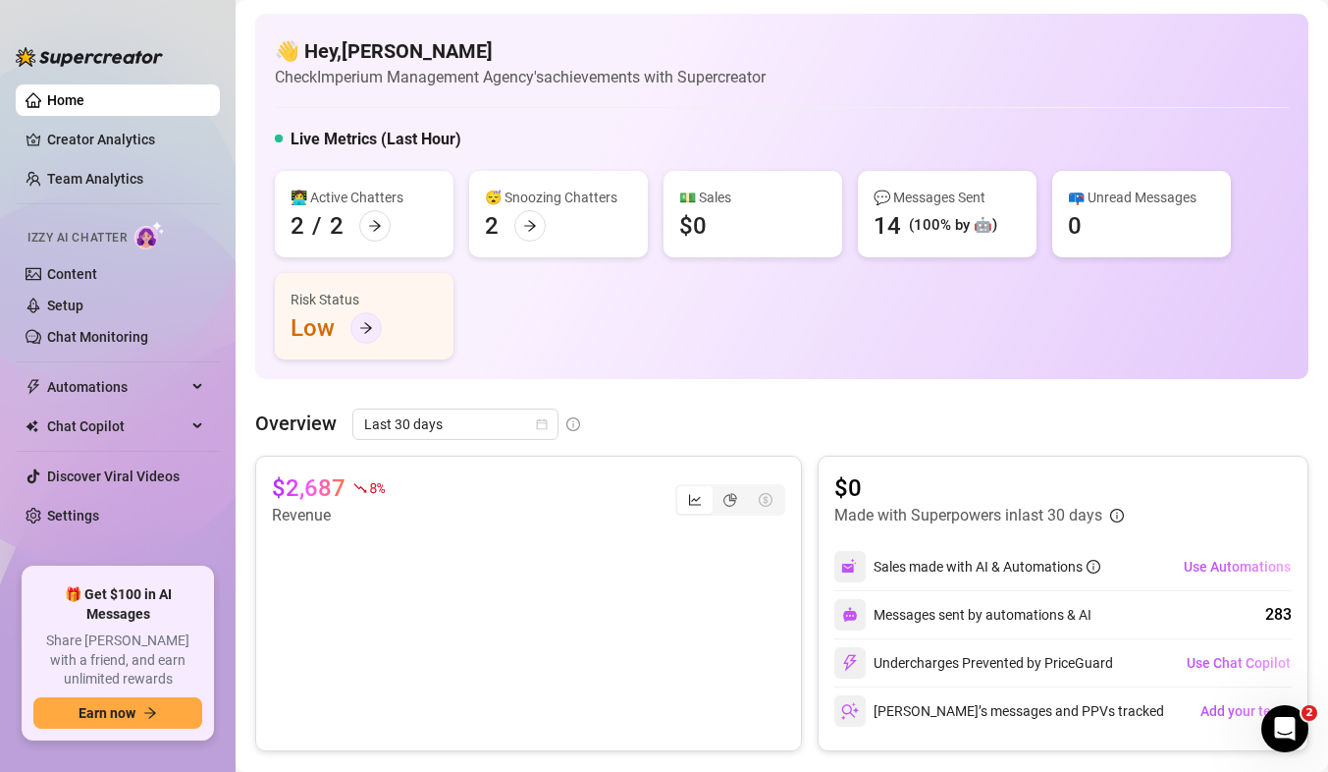
click at [367, 337] on div at bounding box center [365, 327] width 31 height 31
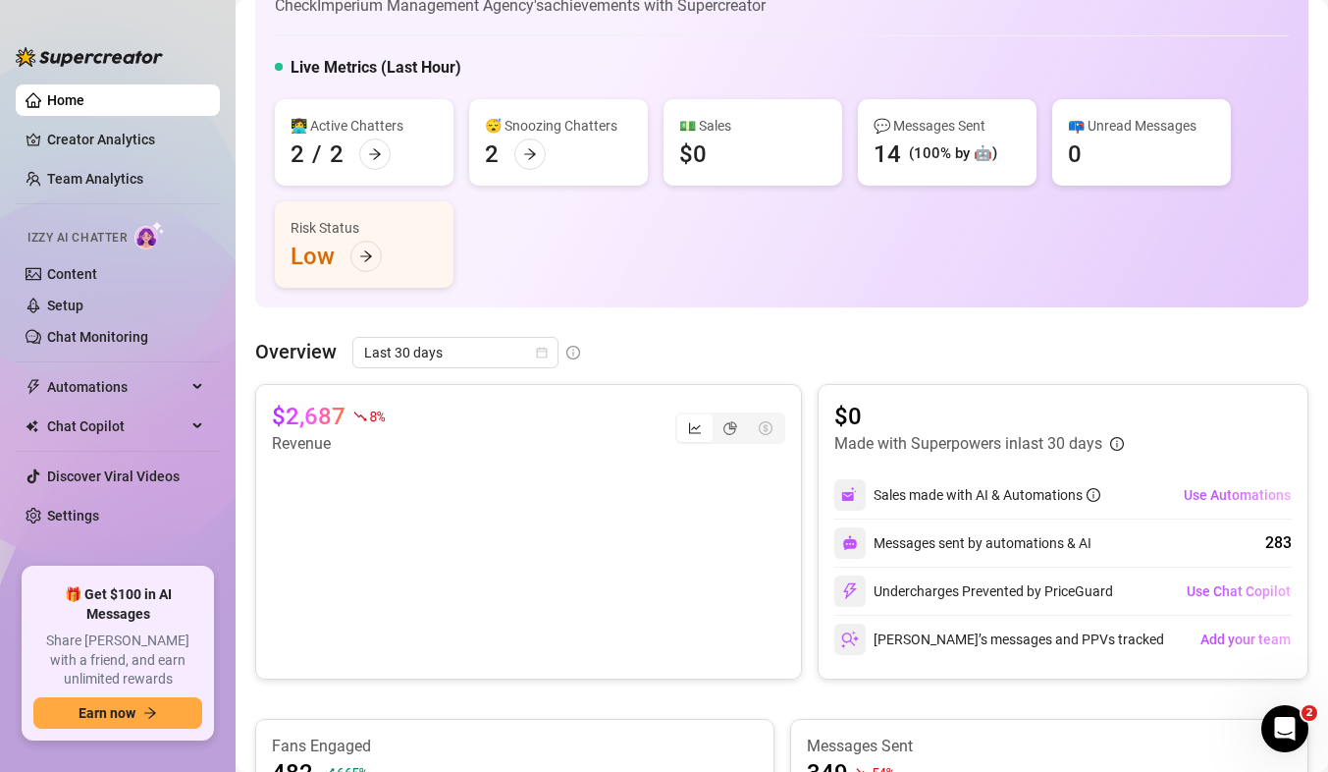
scroll to position [66, 0]
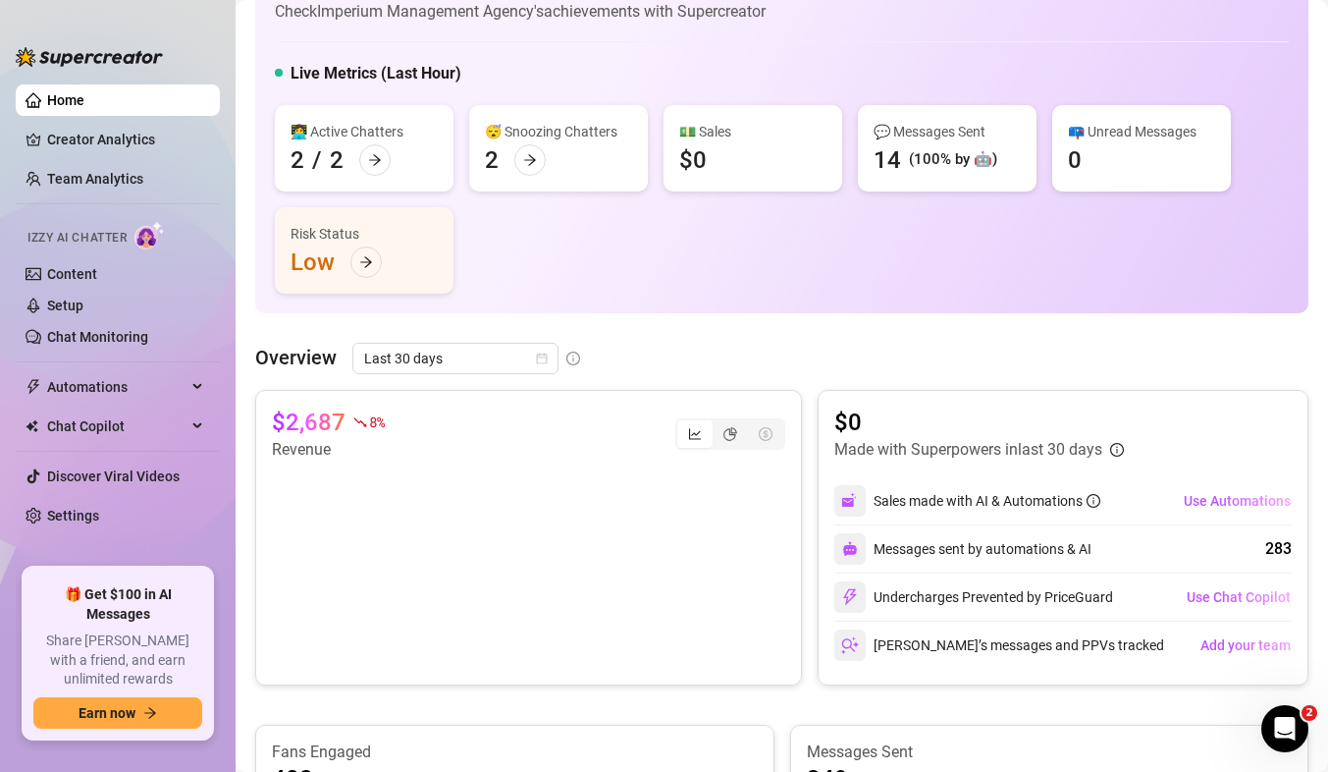
click at [722, 197] on div "👩‍💻 Active Chatters 2 / 2 😴 Snoozing Chatters 2 💵 Sales $0 💬 Messages Sent 14 (…" at bounding box center [782, 199] width 1014 height 188
click at [71, 339] on link "Chat Monitoring" at bounding box center [97, 337] width 101 height 16
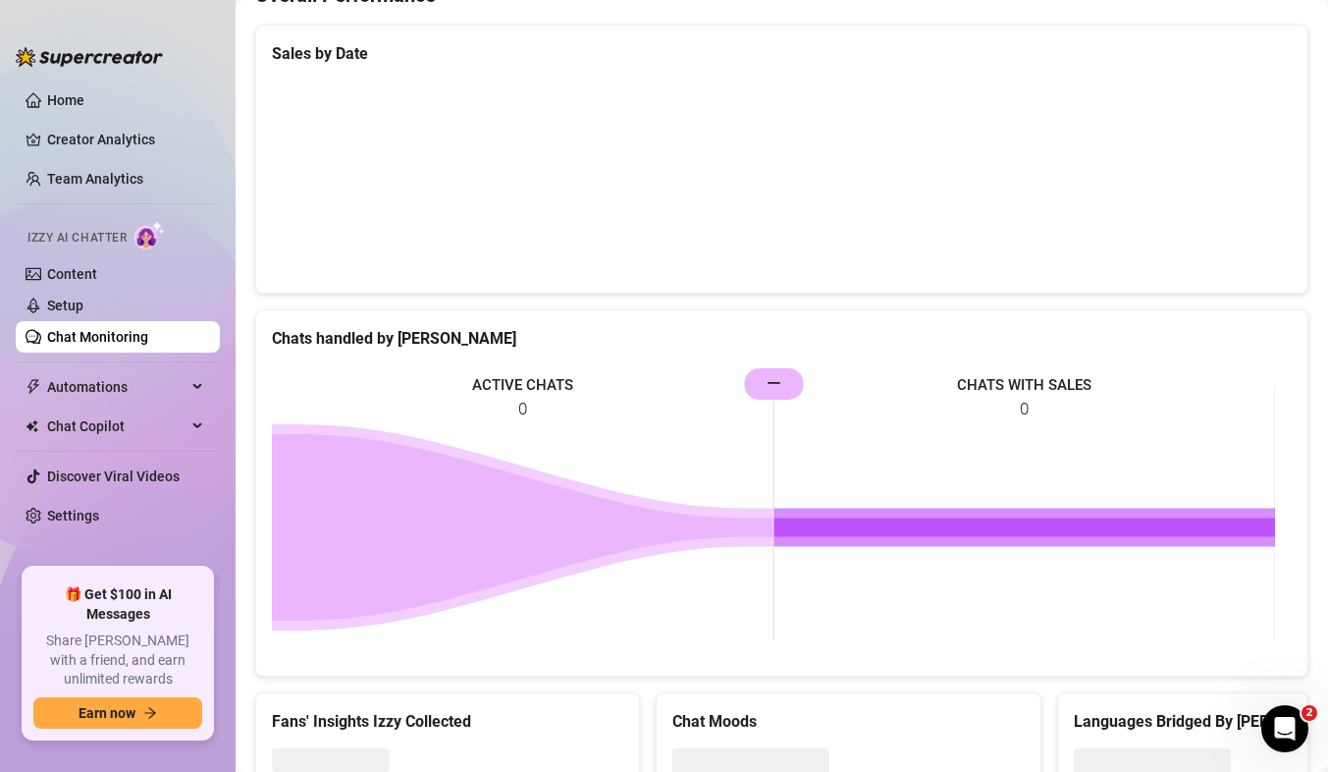
scroll to position [710, 0]
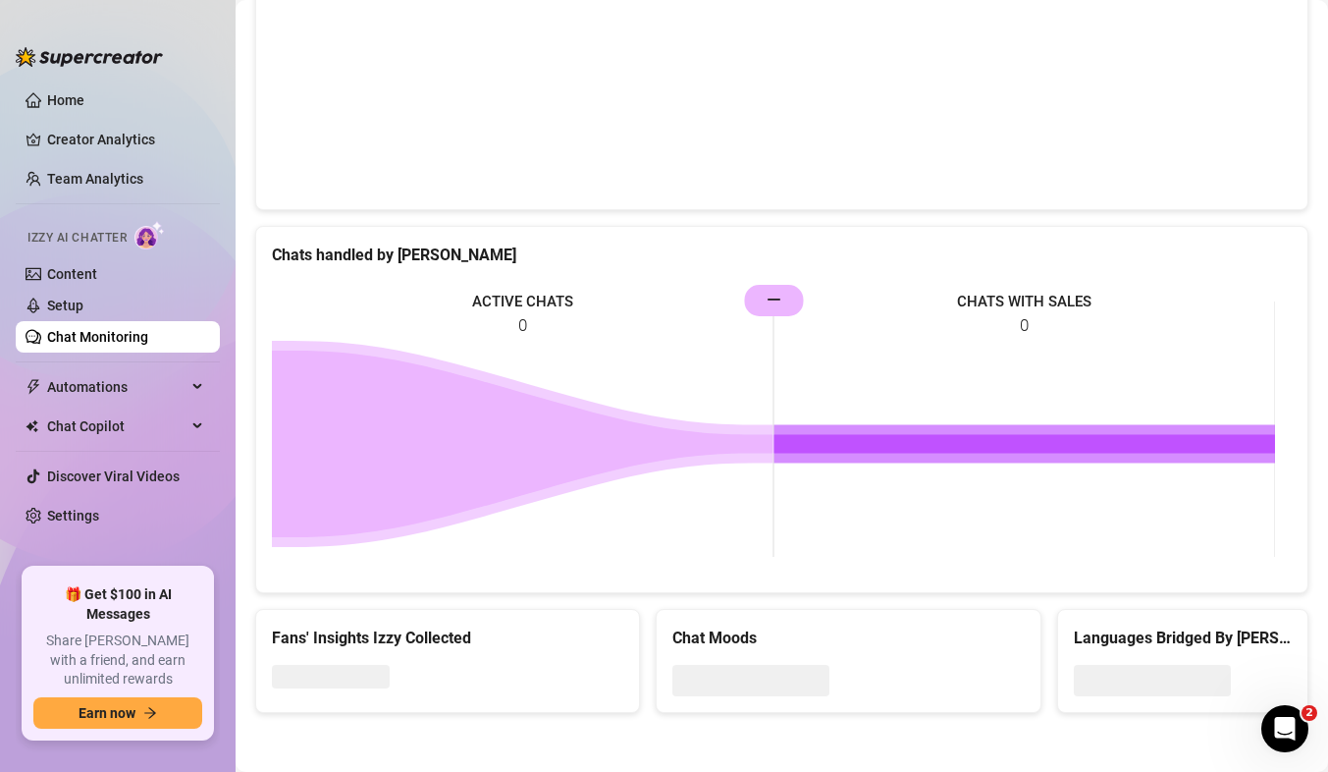
click at [95, 341] on link "Chat Monitoring" at bounding box center [97, 337] width 101 height 16
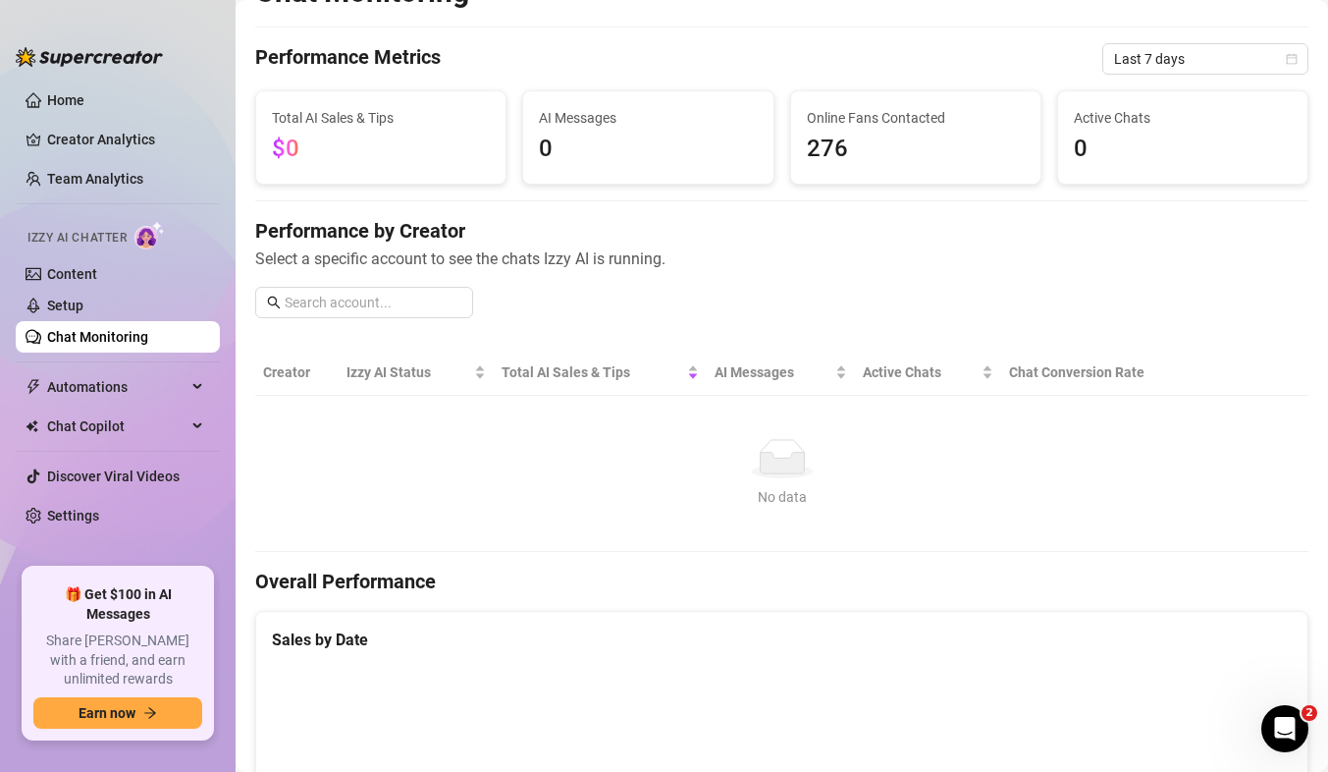
scroll to position [0, 0]
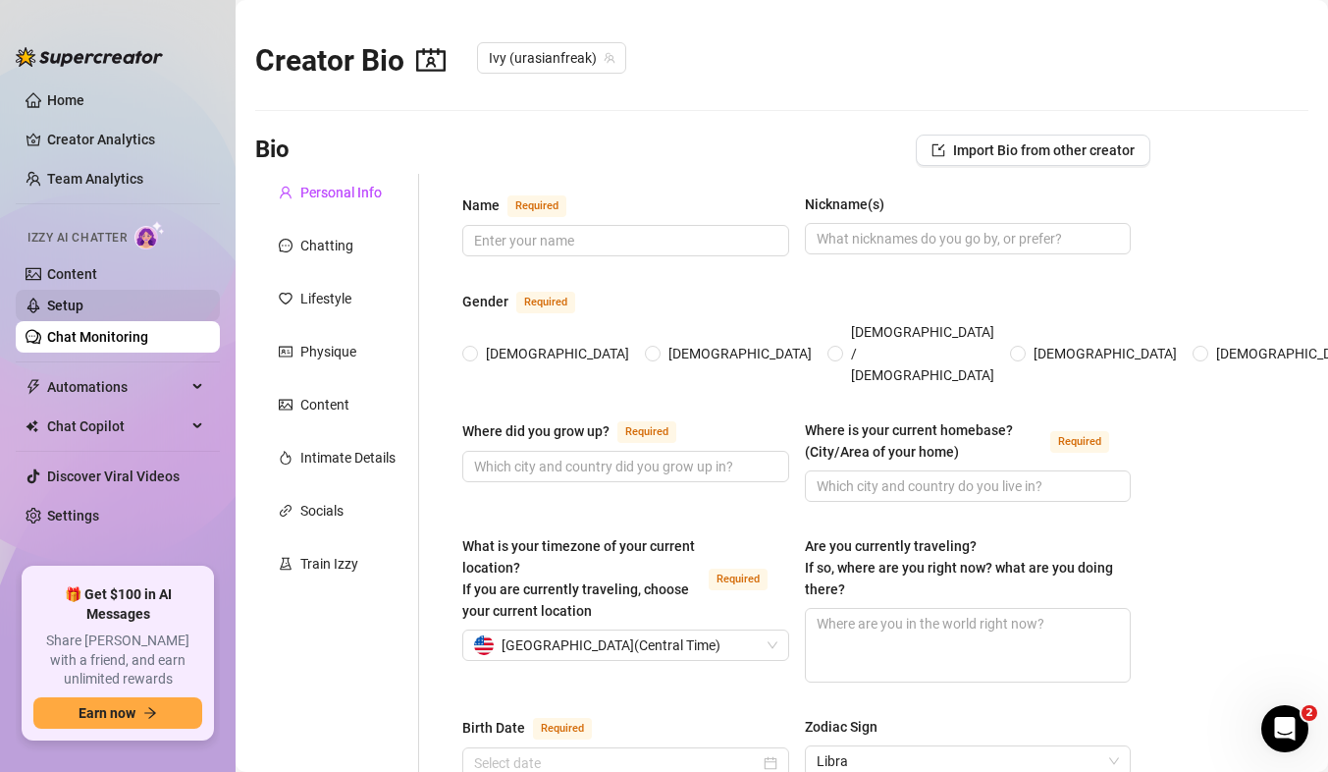
radio input "true"
type input "[DATE]"
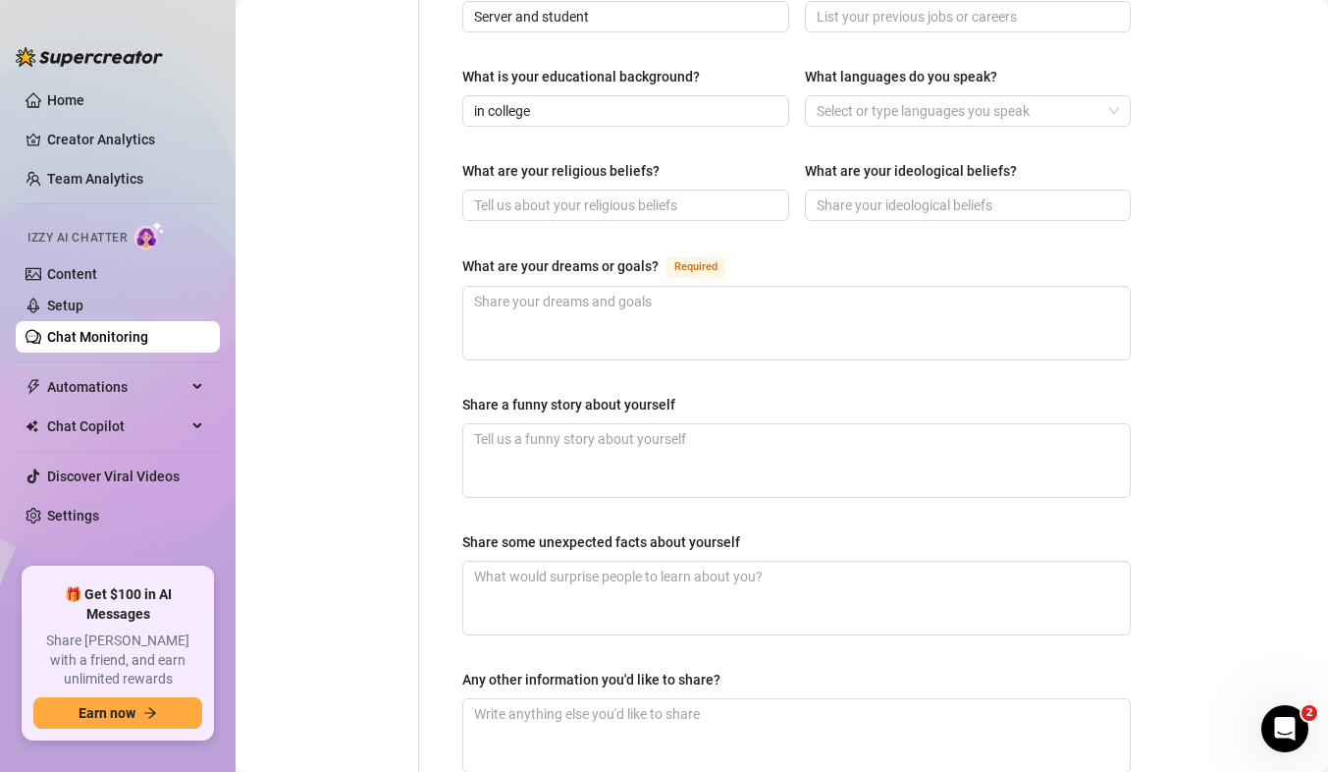
scroll to position [1238, 0]
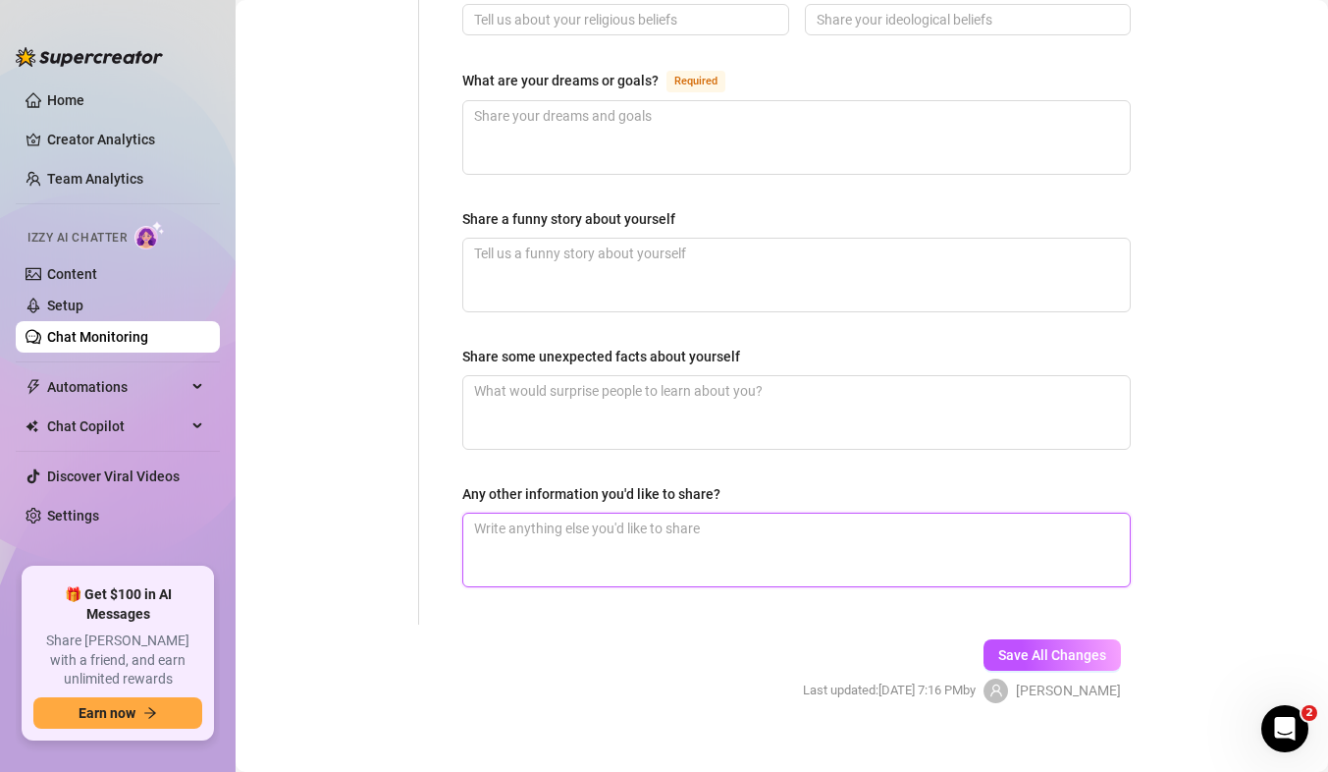
click at [711, 527] on textarea "Any other information you'd like to share?" at bounding box center [796, 549] width 667 height 73
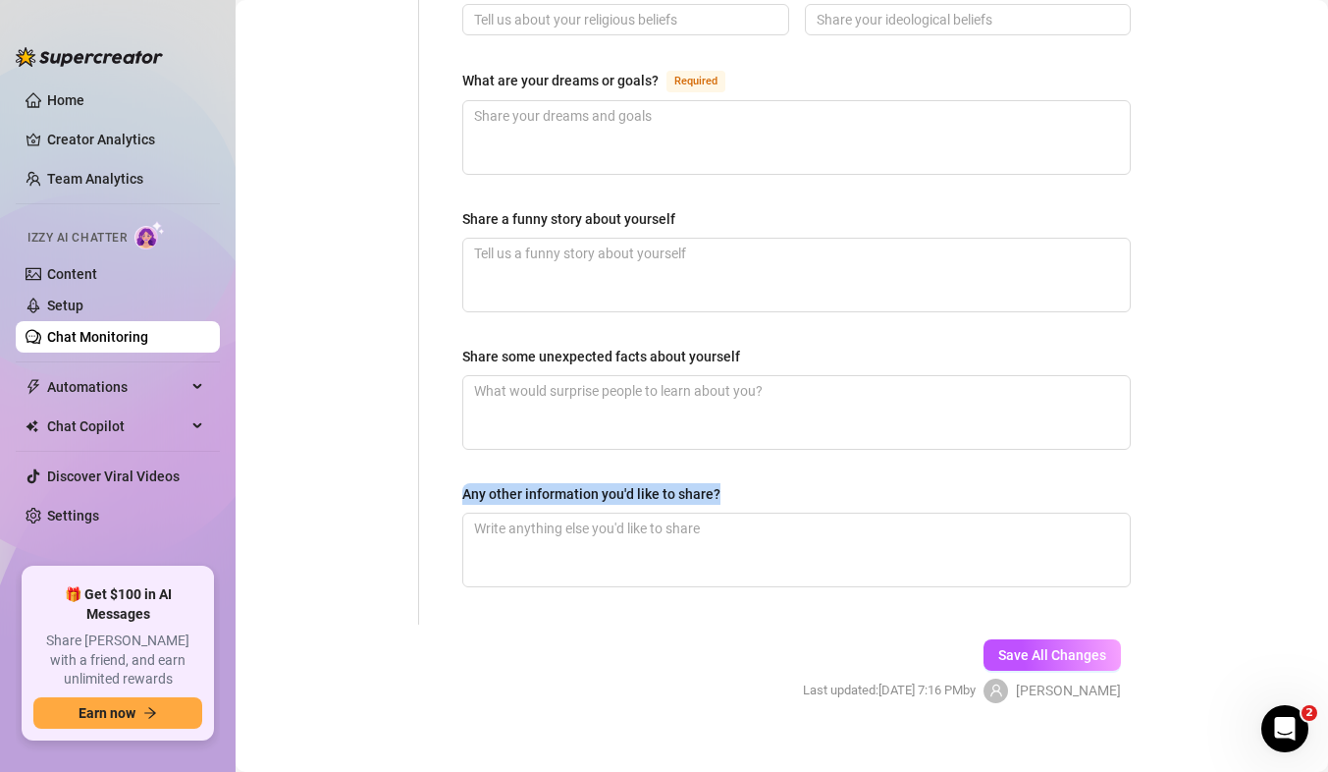
drag, startPoint x: 728, startPoint y: 466, endPoint x: 456, endPoint y: 456, distance: 272.1
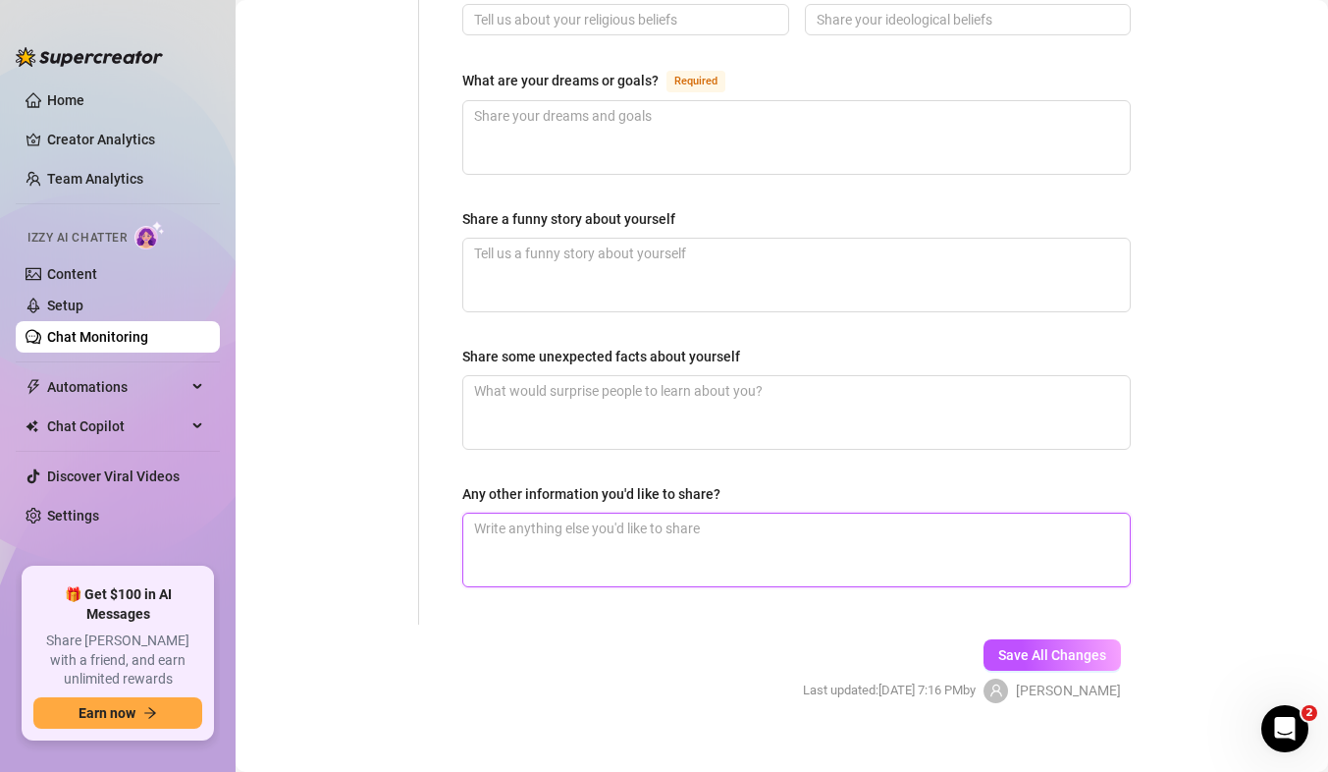
click at [631, 552] on textarea "Any other information you'd like to share?" at bounding box center [796, 549] width 667 height 73
type textarea "L"
type textarea "LO"
type textarea "LOw"
type textarea "LO"
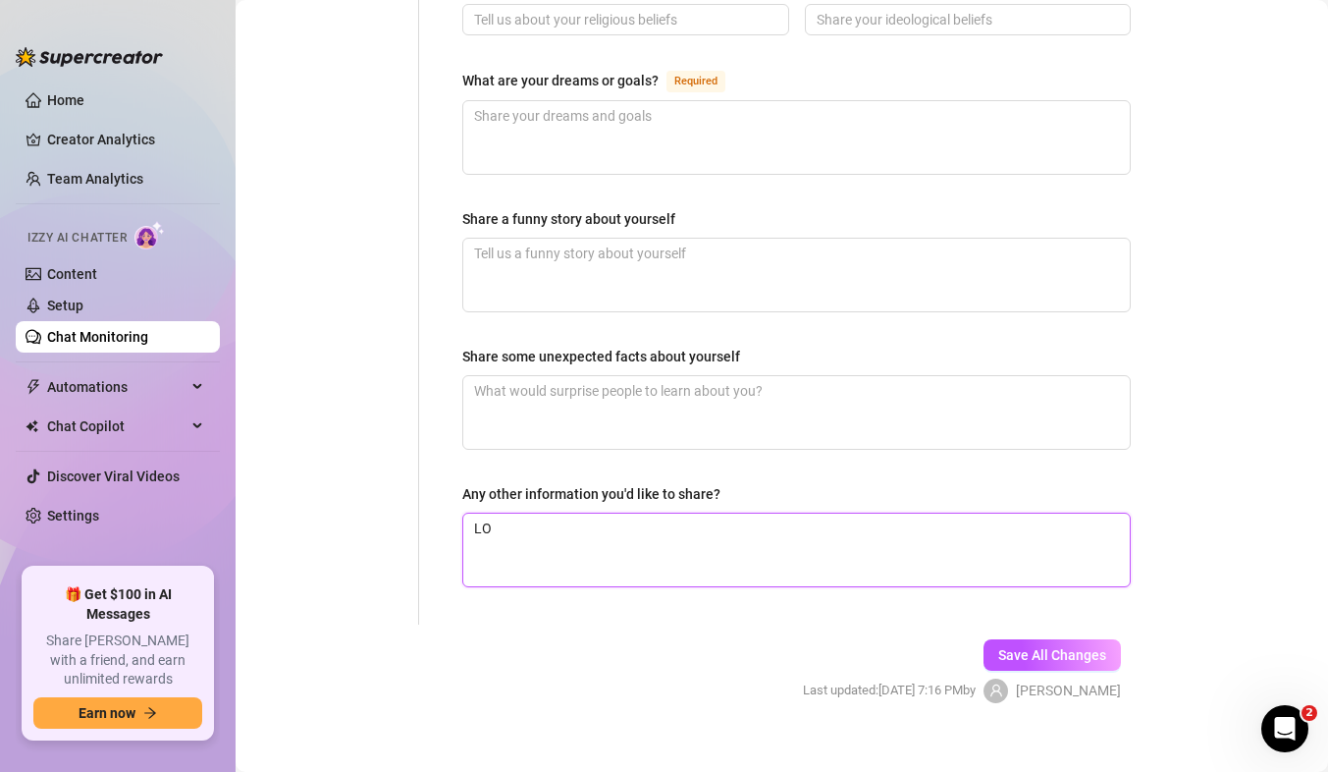
type textarea "L"
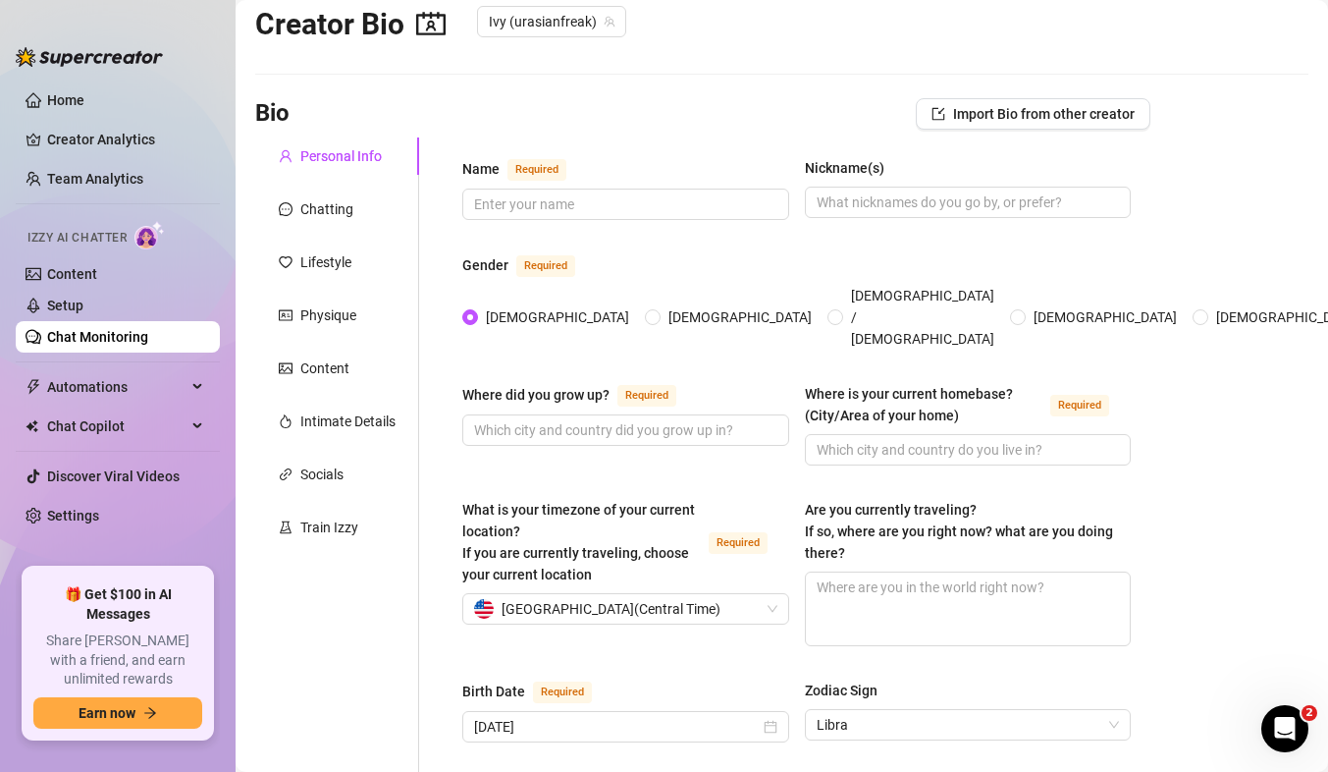
scroll to position [28, 0]
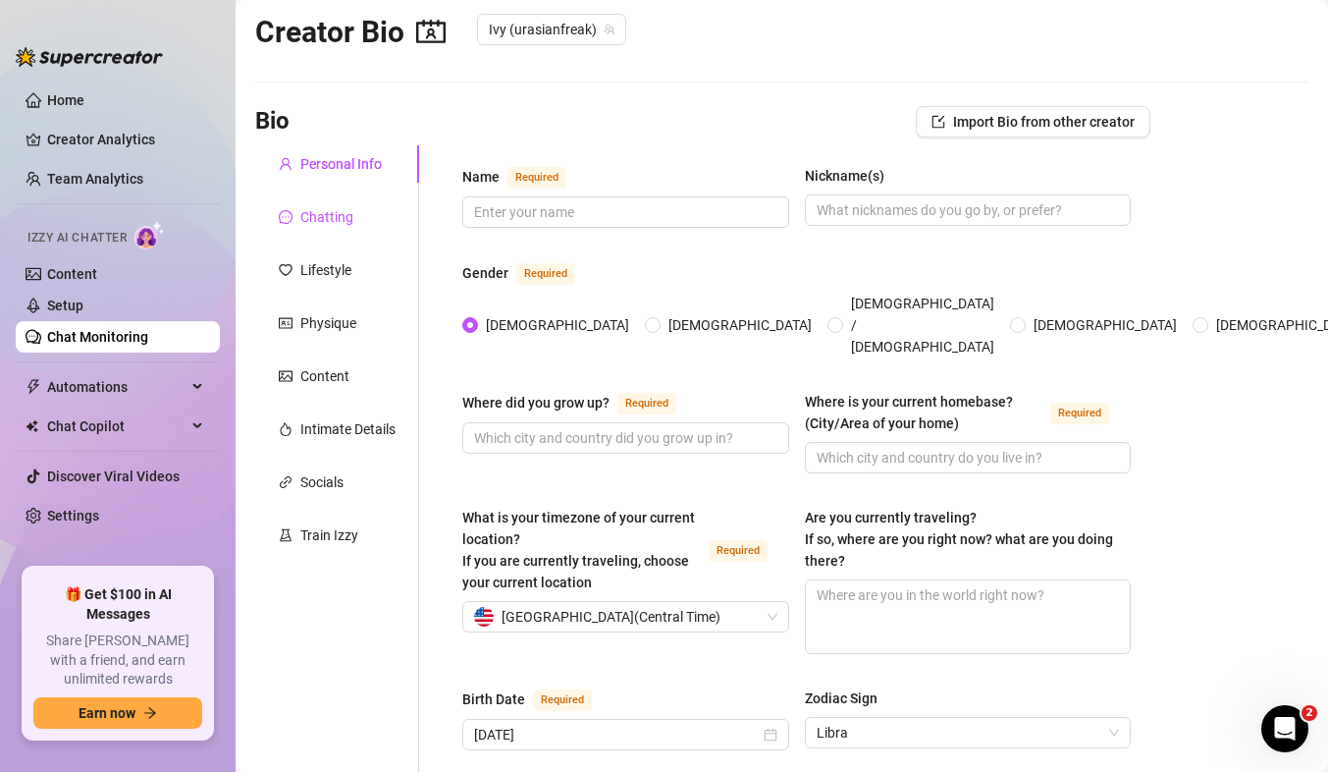
click at [347, 212] on div "Chatting" at bounding box center [326, 217] width 53 height 22
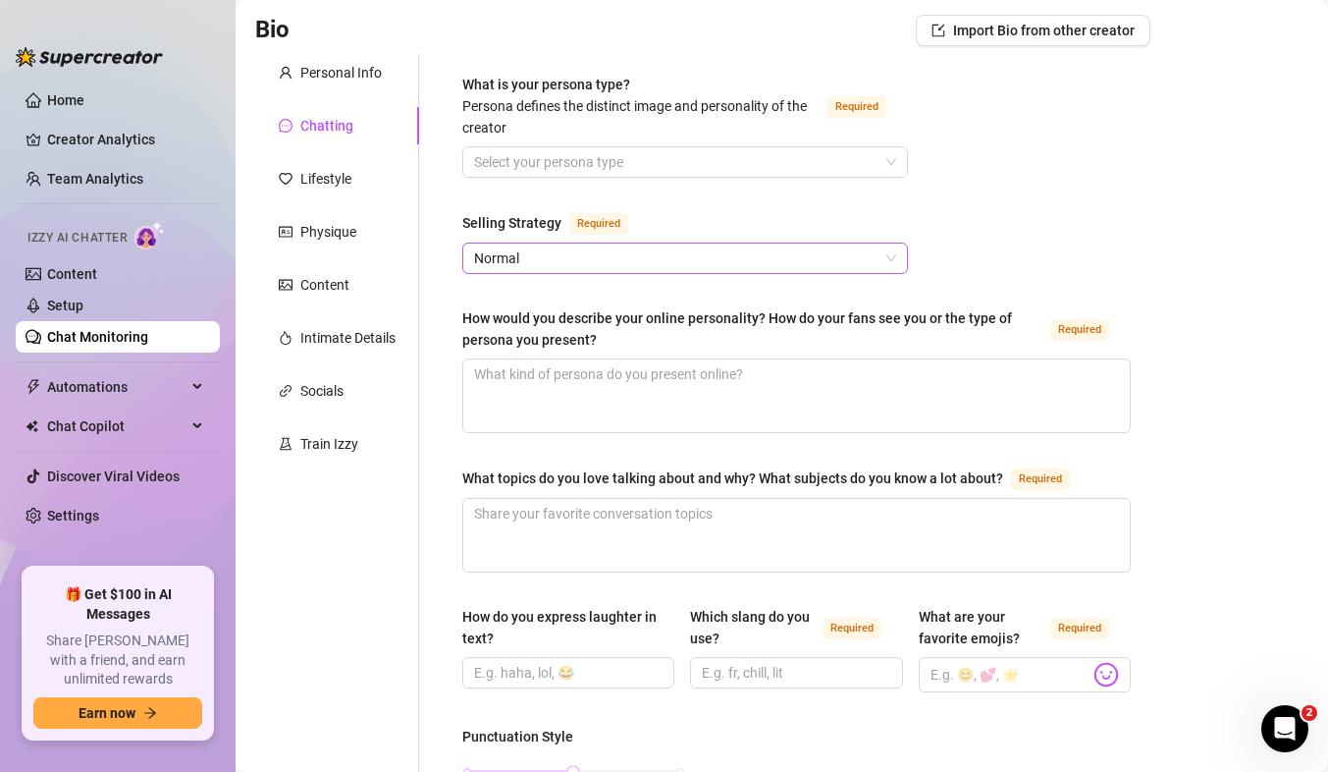
scroll to position [0, 0]
